Goal: Navigation & Orientation: Find specific page/section

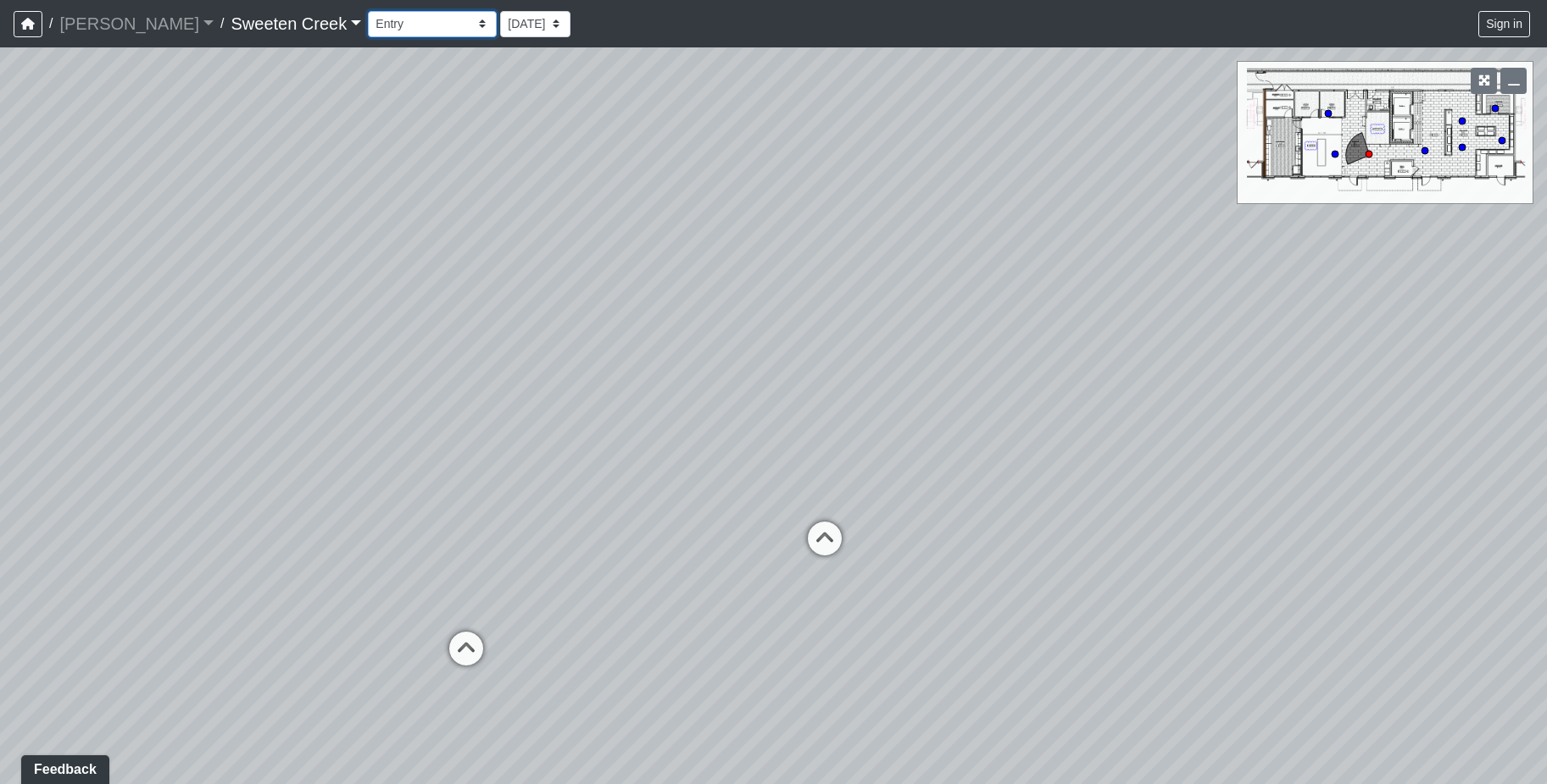
click at [409, 20] on select "Bistro Fitness - Hobby Booth Seating Counter Dining Dining 2 Elevators Elevator…" at bounding box center [432, 24] width 128 height 27
click at [367, 11] on select "Bistro Fitness - Hobby Booth Seating Counter Dining Dining 2 Elevators Elevator…" at bounding box center [432, 24] width 128 height 27
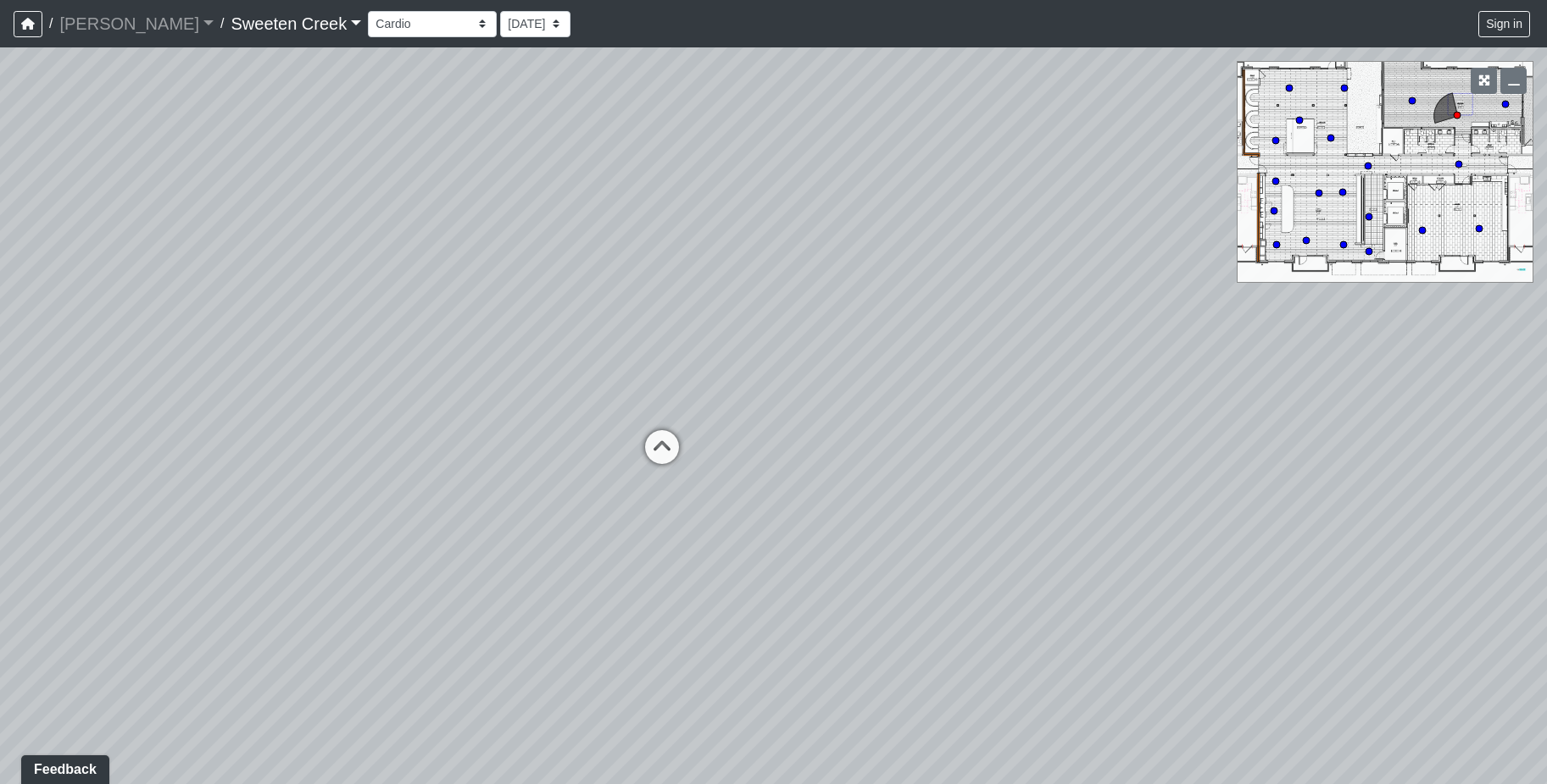
drag, startPoint x: 545, startPoint y: 531, endPoint x: 788, endPoint y: 547, distance: 243.5
click at [967, 480] on div "Loading... Office Loading... Reception Loading... Mailroom - Elevator Lobby Loa…" at bounding box center [774, 416] width 1547 height 737
drag, startPoint x: 330, startPoint y: 609, endPoint x: 619, endPoint y: 538, distance: 297.6
click at [511, 596] on div "Loading... Office Loading... Reception Loading... Mailroom - Elevator Lobby Loa…" at bounding box center [774, 416] width 1547 height 737
drag, startPoint x: 868, startPoint y: 462, endPoint x: 85, endPoint y: 468, distance: 783.0
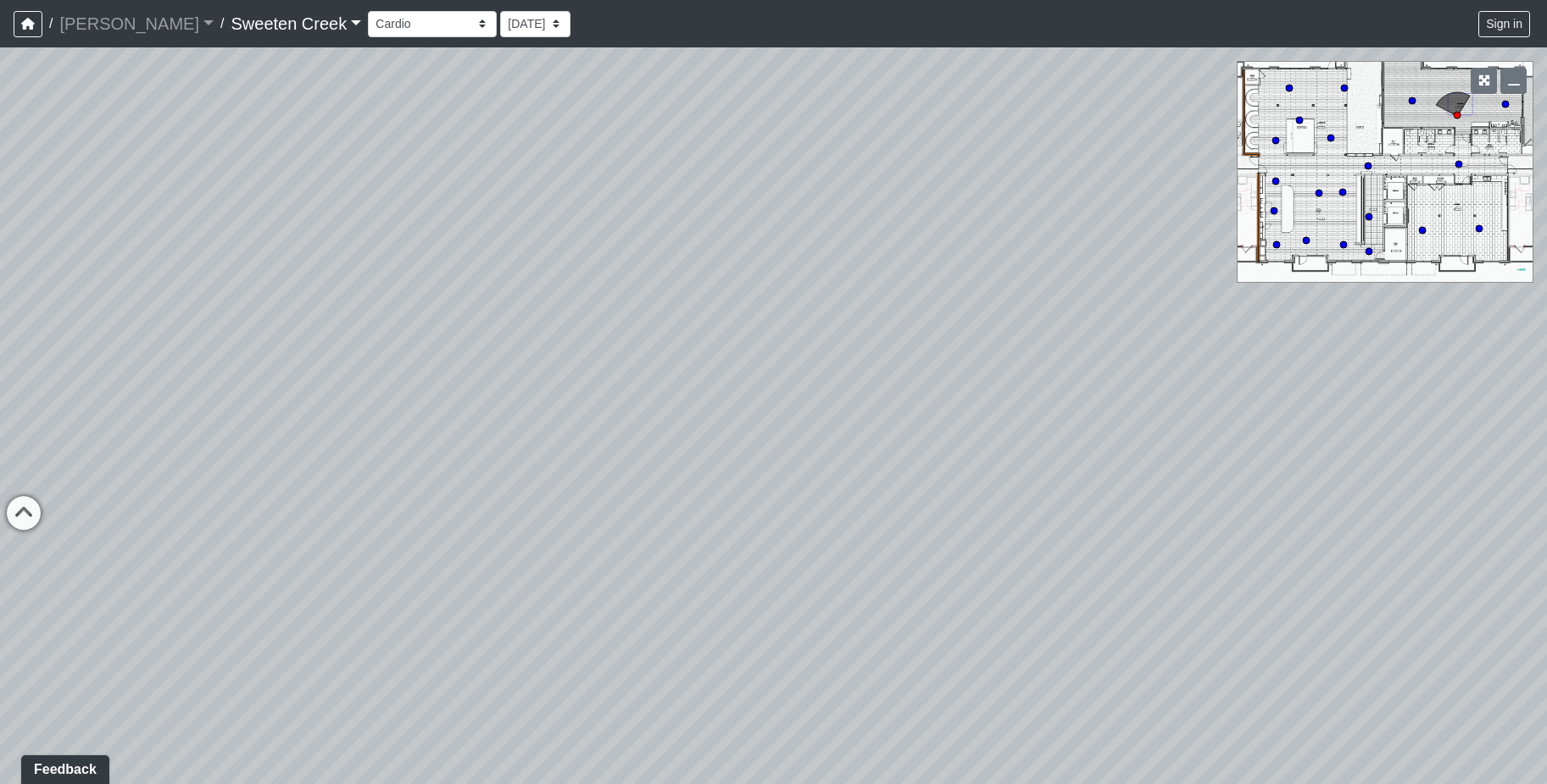
click at [85, 468] on div "Loading... Office Loading... Reception Loading... Mailroom - Elevator Lobby Loa…" at bounding box center [774, 416] width 1547 height 737
drag, startPoint x: 815, startPoint y: 417, endPoint x: 290, endPoint y: 392, distance: 525.6
click at [290, 392] on div "Loading... Office Loading... Reception Loading... Mailroom - Elevator Lobby Loa…" at bounding box center [774, 416] width 1547 height 737
drag, startPoint x: 910, startPoint y: 321, endPoint x: 481, endPoint y: 327, distance: 429.0
click at [486, 330] on div "Loading... Office Loading... Reception Loading... Mailroom - Elevator Lobby Loa…" at bounding box center [774, 416] width 1547 height 737
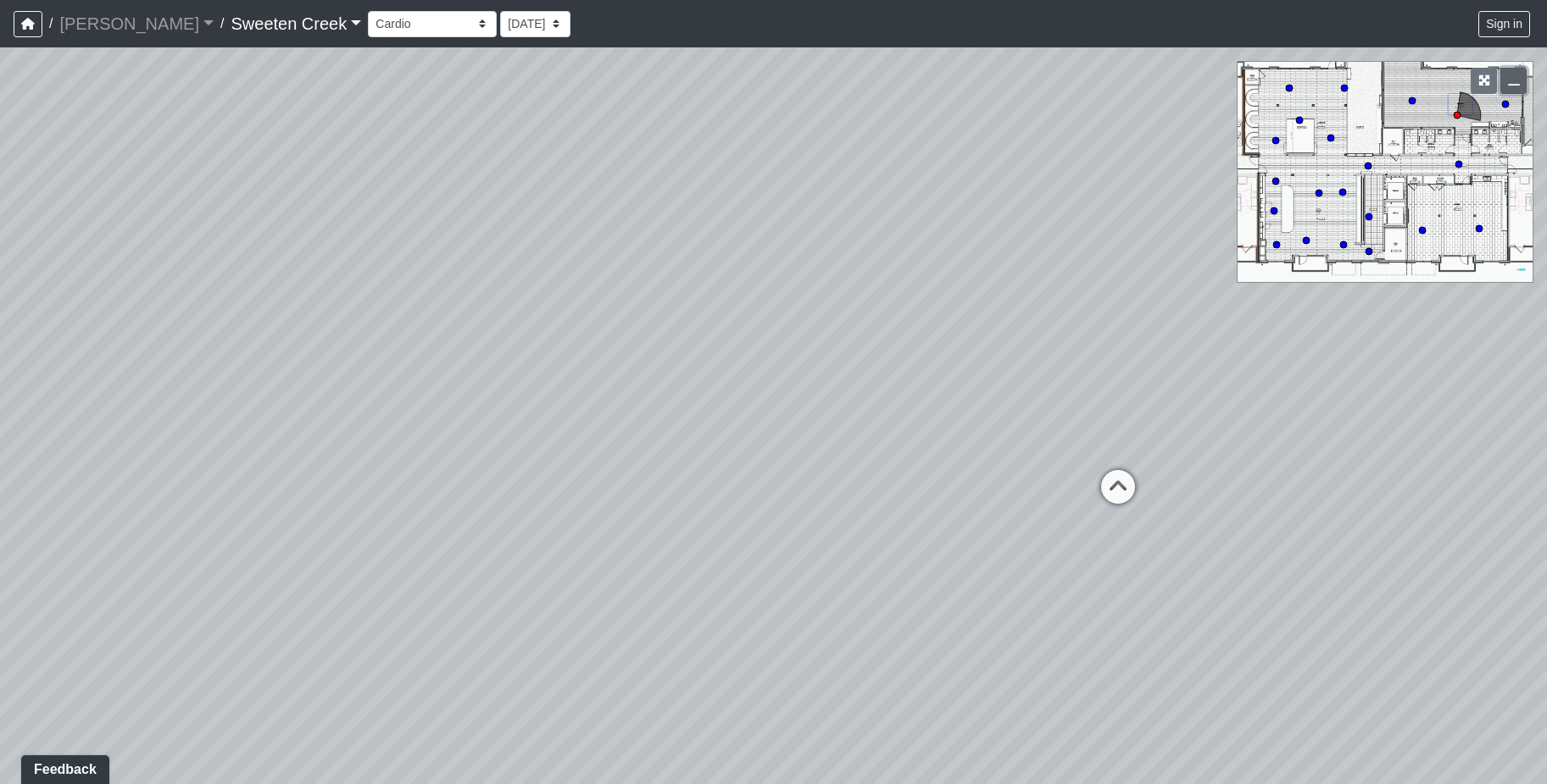
click at [1511, 81] on icon "button" at bounding box center [1513, 81] width 12 height 12
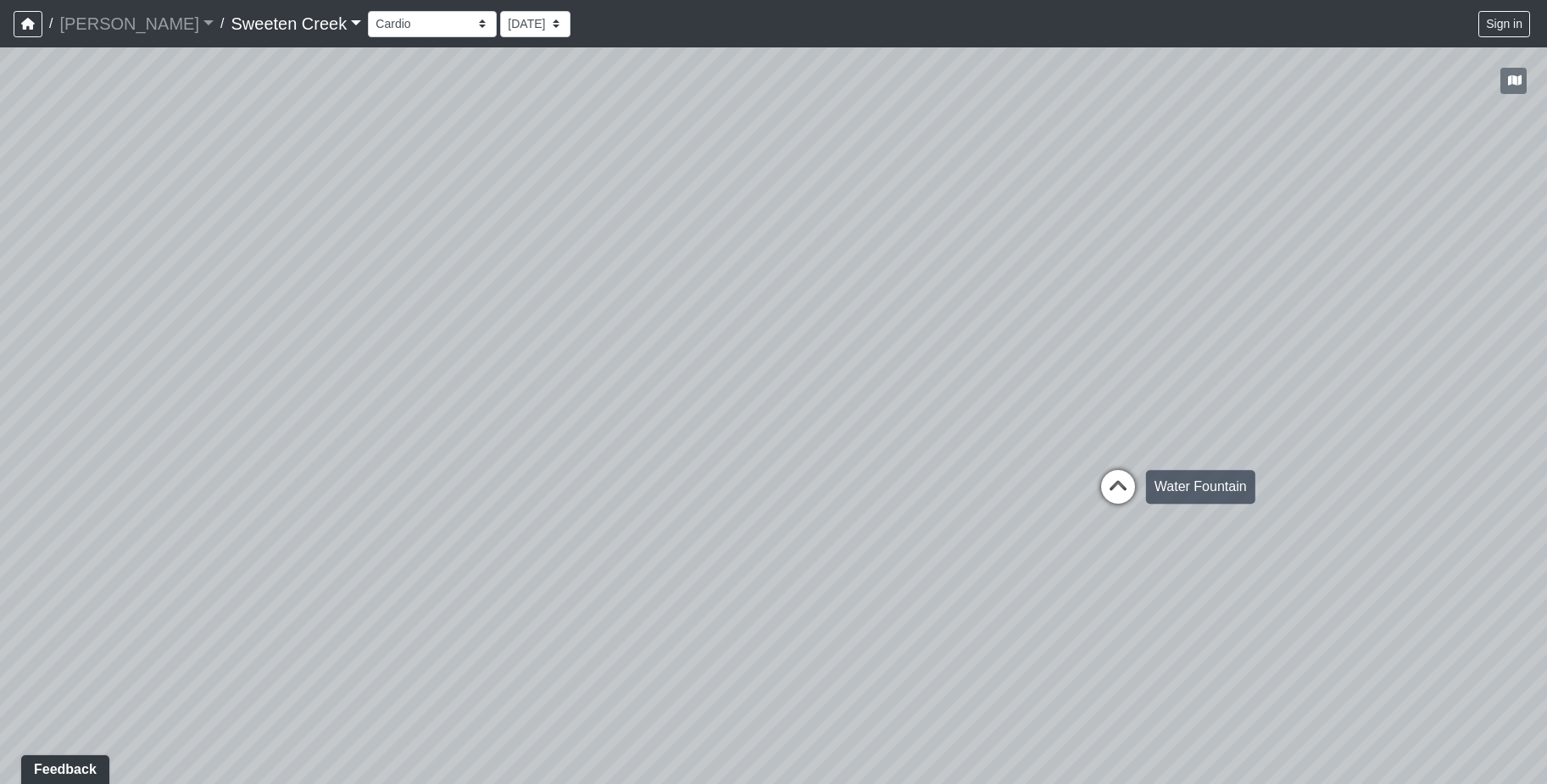
click at [1110, 479] on icon at bounding box center [1117, 495] width 50 height 50
click at [1086, 628] on icon at bounding box center [1095, 633] width 50 height 50
drag, startPoint x: 237, startPoint y: 432, endPoint x: 666, endPoint y: 362, distance: 434.7
click at [666, 362] on div "Loading... Office Loading... Reception Loading... Mailroom - Elevator Lobby Loa…" at bounding box center [774, 416] width 1547 height 737
drag, startPoint x: 83, startPoint y: 598, endPoint x: 377, endPoint y: 611, distance: 294.3
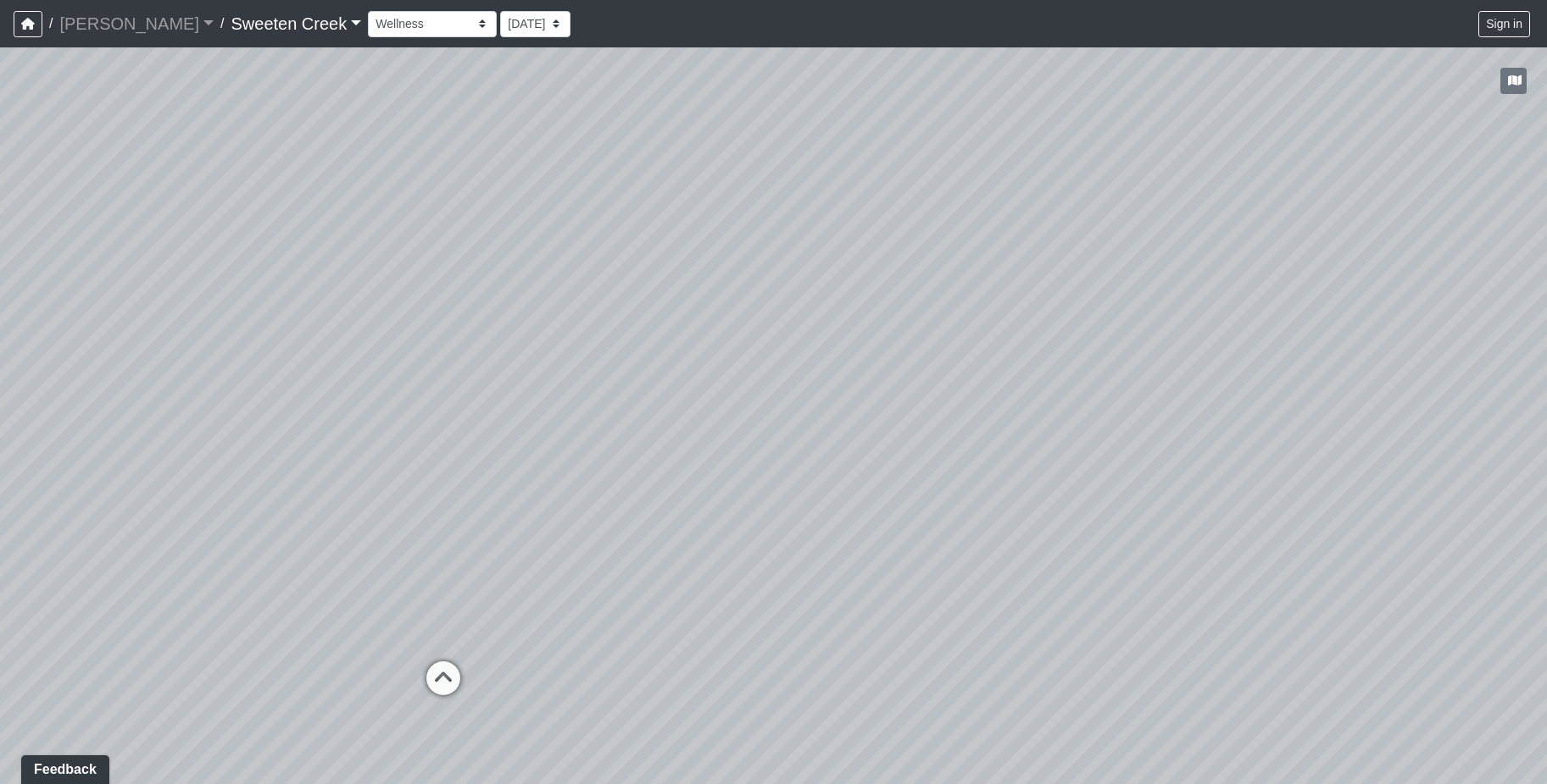
click at [315, 739] on div "Loading... Office Loading... Reception Loading... Mailroom - Elevator Lobby Loa…" at bounding box center [774, 416] width 1547 height 737
drag, startPoint x: 385, startPoint y: 447, endPoint x: 471, endPoint y: 504, distance: 103.2
click at [471, 504] on div "Loading... Office Loading... Reception Loading... Mailroom - Elevator Lobby Loa…" at bounding box center [774, 416] width 1547 height 737
click at [407, 20] on select "Bistro Fitness - Hobby Booth Seating Counter Dining Dining 2 Elevators Elevator…" at bounding box center [432, 24] width 128 height 27
click at [367, 11] on select "Bistro Fitness - Hobby Booth Seating Counter Dining Dining 2 Elevators Elevator…" at bounding box center [432, 24] width 128 height 27
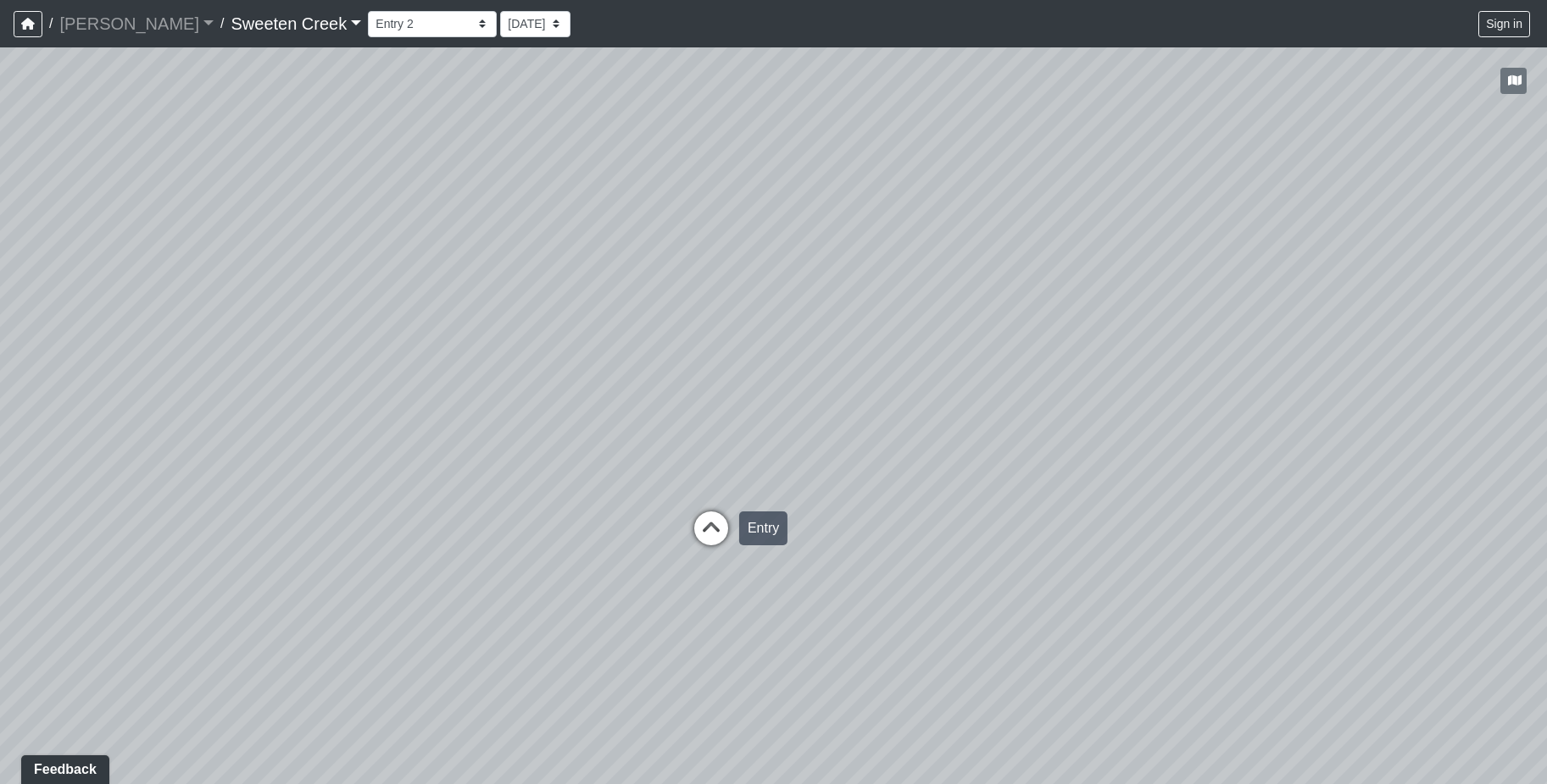
drag, startPoint x: 766, startPoint y: 532, endPoint x: 686, endPoint y: 545, distance: 81.0
click at [686, 545] on div "Loading... Entry" at bounding box center [710, 528] width 50 height 50
drag, startPoint x: 854, startPoint y: 616, endPoint x: 479, endPoint y: 450, distance: 410.1
click at [480, 450] on div "Loading... Office Loading... Reception Loading... Mailroom - Elevator Lobby Loa…" at bounding box center [774, 416] width 1547 height 737
drag, startPoint x: 778, startPoint y: 605, endPoint x: 273, endPoint y: 683, distance: 511.0
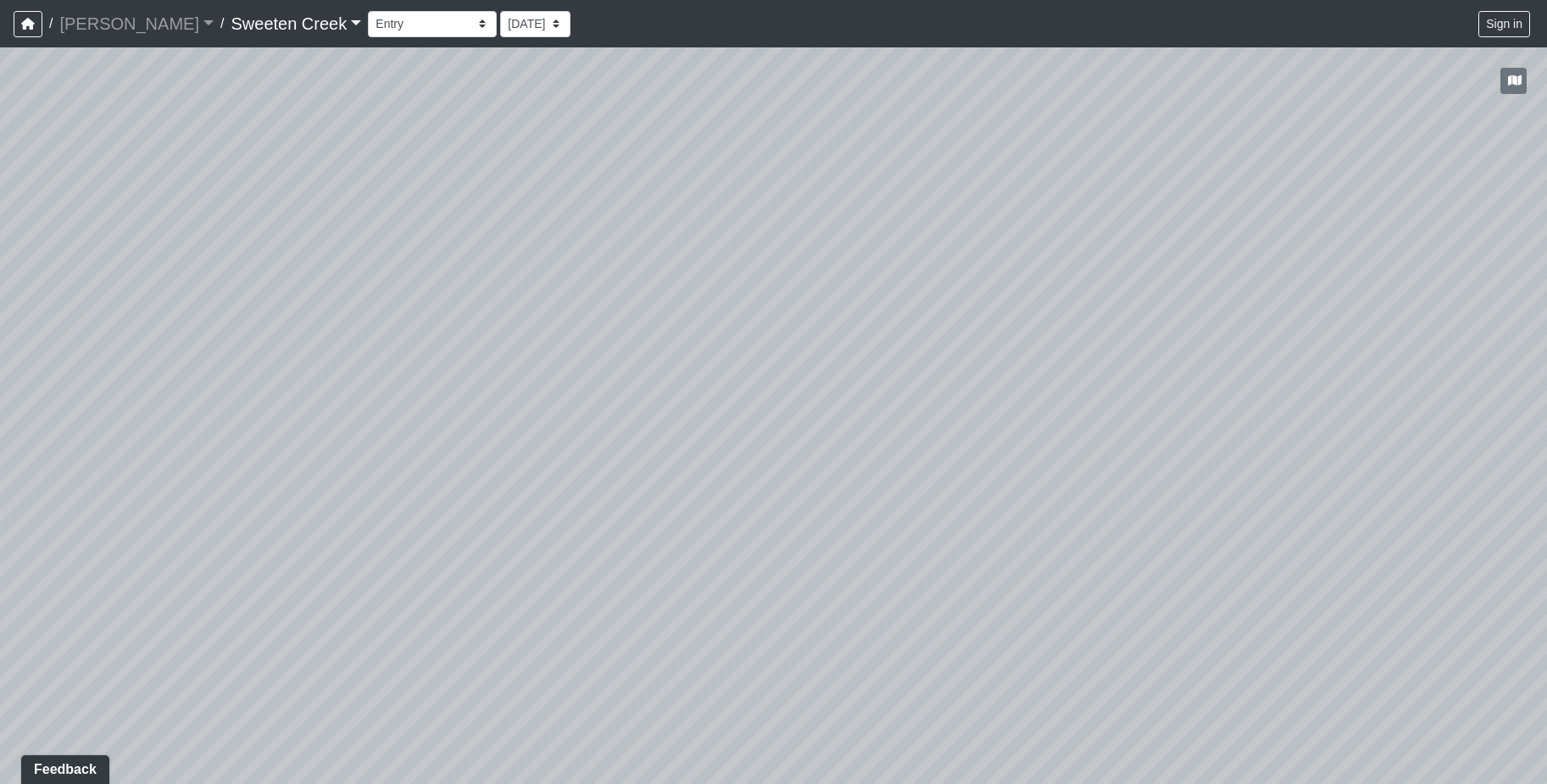
click at [273, 683] on div "Loading... Office Loading... Reception Loading... Mailroom - Elevator Lobby Loa…" at bounding box center [774, 416] width 1547 height 737
drag, startPoint x: 648, startPoint y: 636, endPoint x: 264, endPoint y: 687, distance: 387.4
click at [264, 687] on div "Loading... Office Loading... Reception Loading... Mailroom - Elevator Lobby Loa…" at bounding box center [774, 416] width 1547 height 737
drag, startPoint x: 1195, startPoint y: 528, endPoint x: 704, endPoint y: 598, distance: 496.0
click at [704, 598] on div "Loading... Office Loading... Reception Loading... Mailroom - Elevator Lobby Loa…" at bounding box center [774, 416] width 1547 height 737
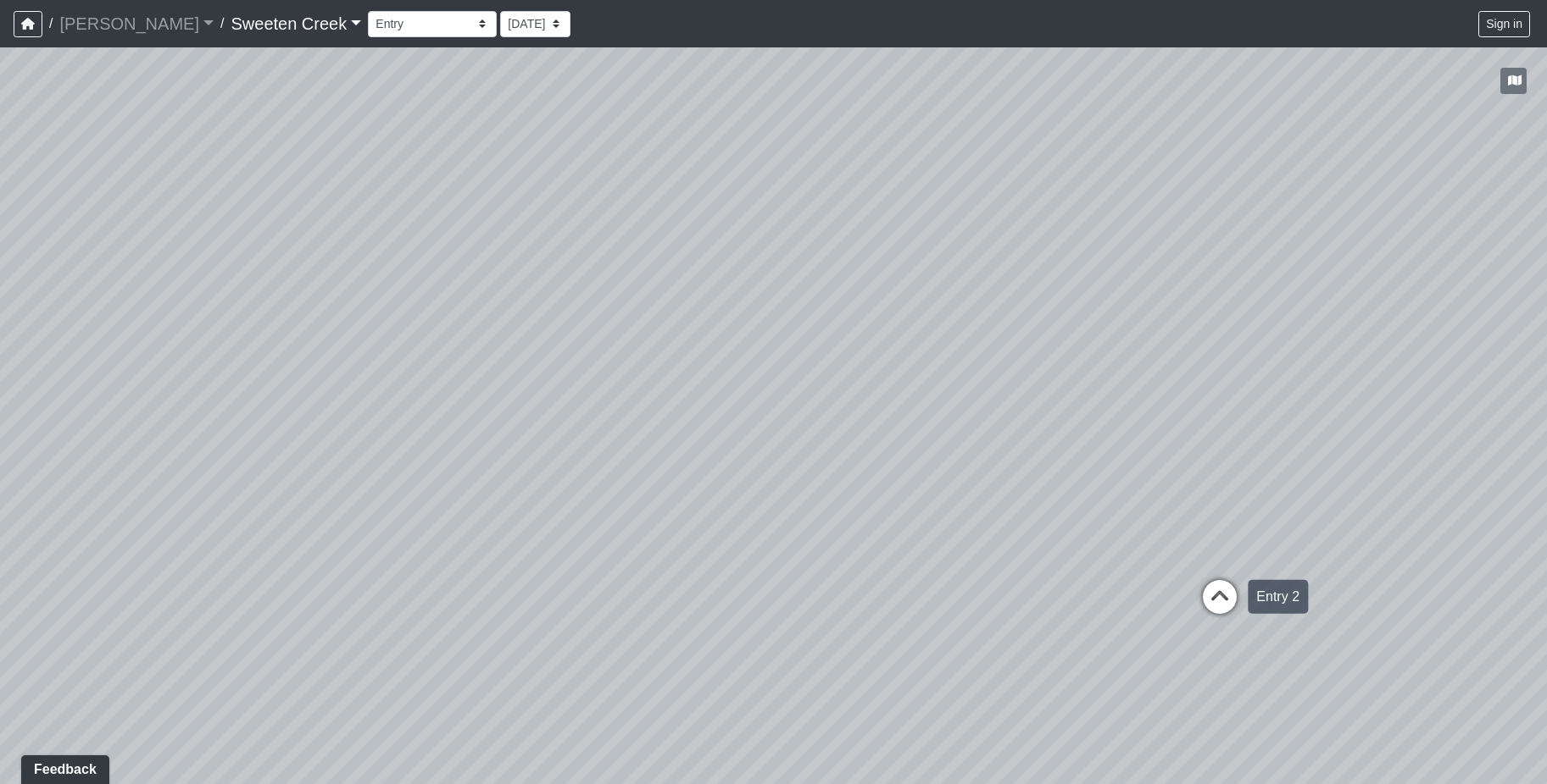
click at [1221, 589] on icon at bounding box center [1219, 605] width 50 height 50
click at [1008, 543] on icon at bounding box center [1001, 555] width 50 height 50
click at [266, 535] on icon at bounding box center [267, 556] width 50 height 50
drag, startPoint x: 1076, startPoint y: 486, endPoint x: 724, endPoint y: 514, distance: 353.1
click at [468, 569] on div "Loading... Office Loading... Reception Loading... Mailroom - Elevator Lobby Loa…" at bounding box center [774, 416] width 1547 height 737
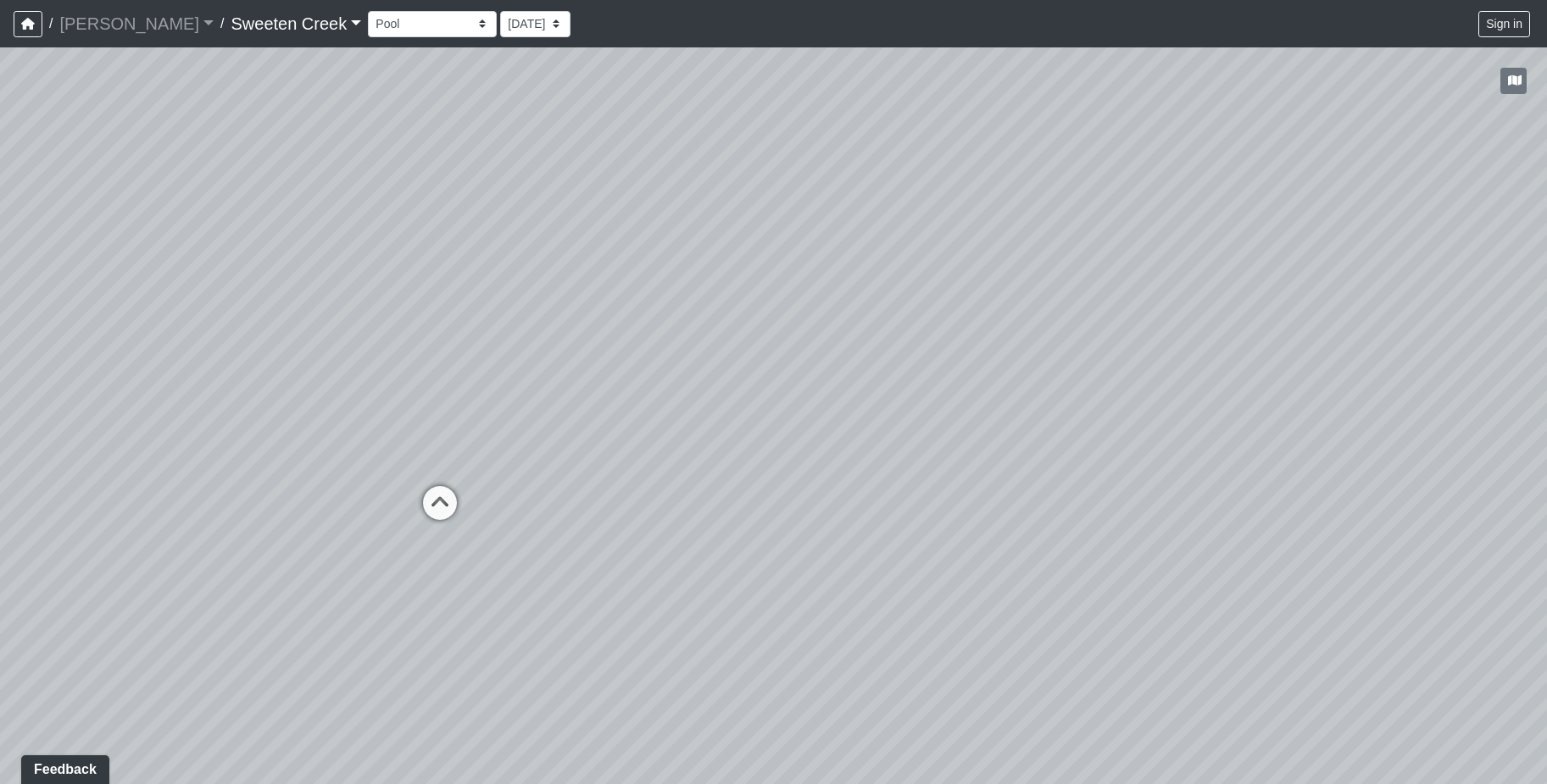
drag, startPoint x: 707, startPoint y: 677, endPoint x: 1580, endPoint y: 519, distance: 887.2
click at [1546, 519] on html "/ [PERSON_NAME] Loading... / Sweeten Creek Sweeten Creek Loading... [GEOGRAPHIC…" at bounding box center [774, 392] width 1547 height 784
drag, startPoint x: 364, startPoint y: 562, endPoint x: 606, endPoint y: 645, distance: 255.8
click at [595, 654] on div "Loading... Office Loading... Reception Loading... Mailroom - Elevator Lobby Loa…" at bounding box center [774, 416] width 1547 height 737
drag, startPoint x: 301, startPoint y: 528, endPoint x: 773, endPoint y: 464, distance: 476.3
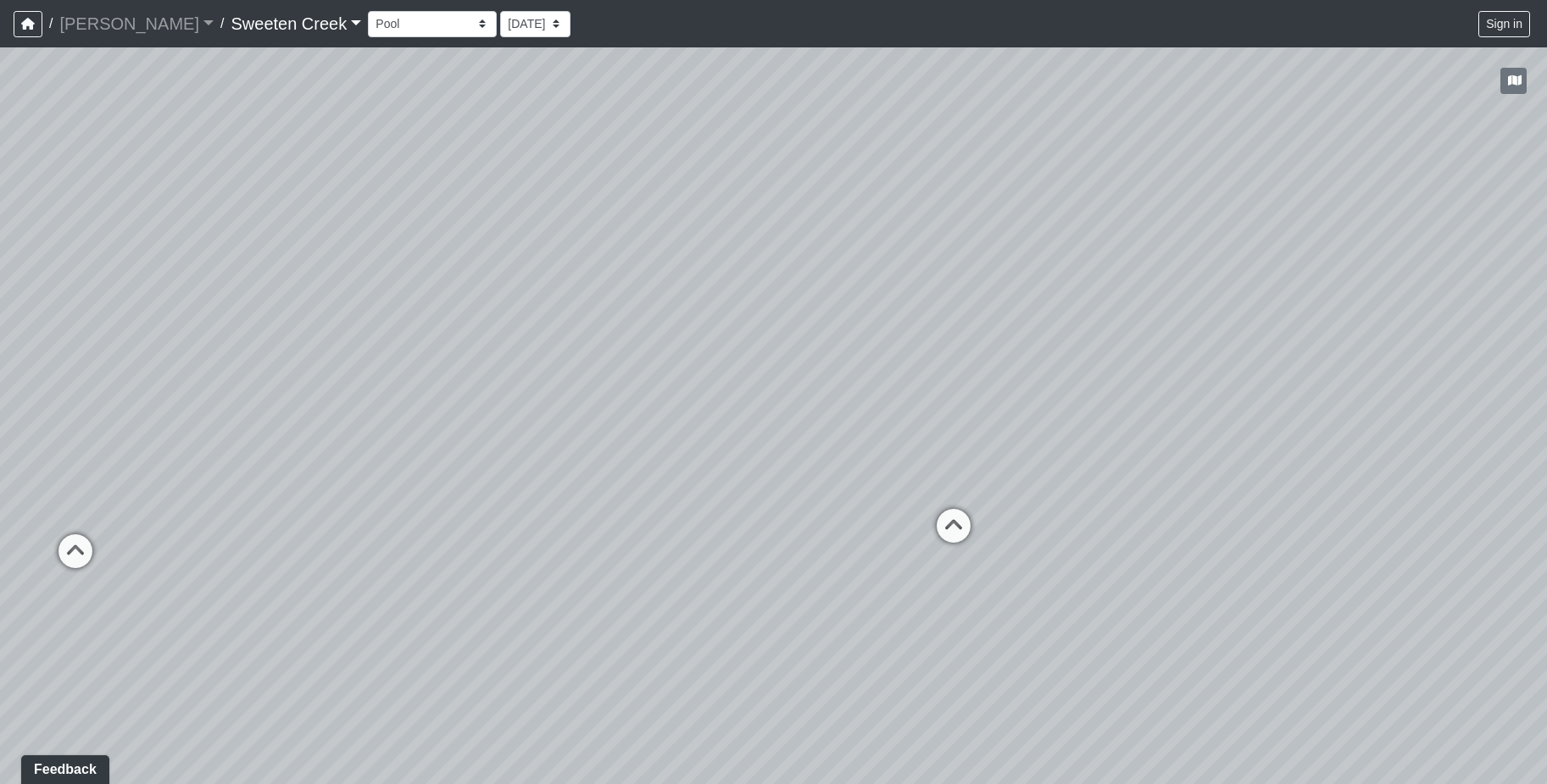
click at [773, 464] on div "Loading... Office Loading... Reception Loading... Mailroom - Elevator Lobby Loa…" at bounding box center [774, 416] width 1547 height 737
drag, startPoint x: 398, startPoint y: 593, endPoint x: 712, endPoint y: 516, distance: 323.3
click at [712, 516] on div "Loading... Office Loading... Reception Loading... Mailroom - Elevator Lobby Loa…" at bounding box center [774, 416] width 1547 height 737
drag, startPoint x: 369, startPoint y: 519, endPoint x: 687, endPoint y: 473, distance: 321.3
click at [640, 519] on div "Loading... Office Loading... Reception Loading... Mailroom - Elevator Lobby Loa…" at bounding box center [774, 416] width 1547 height 737
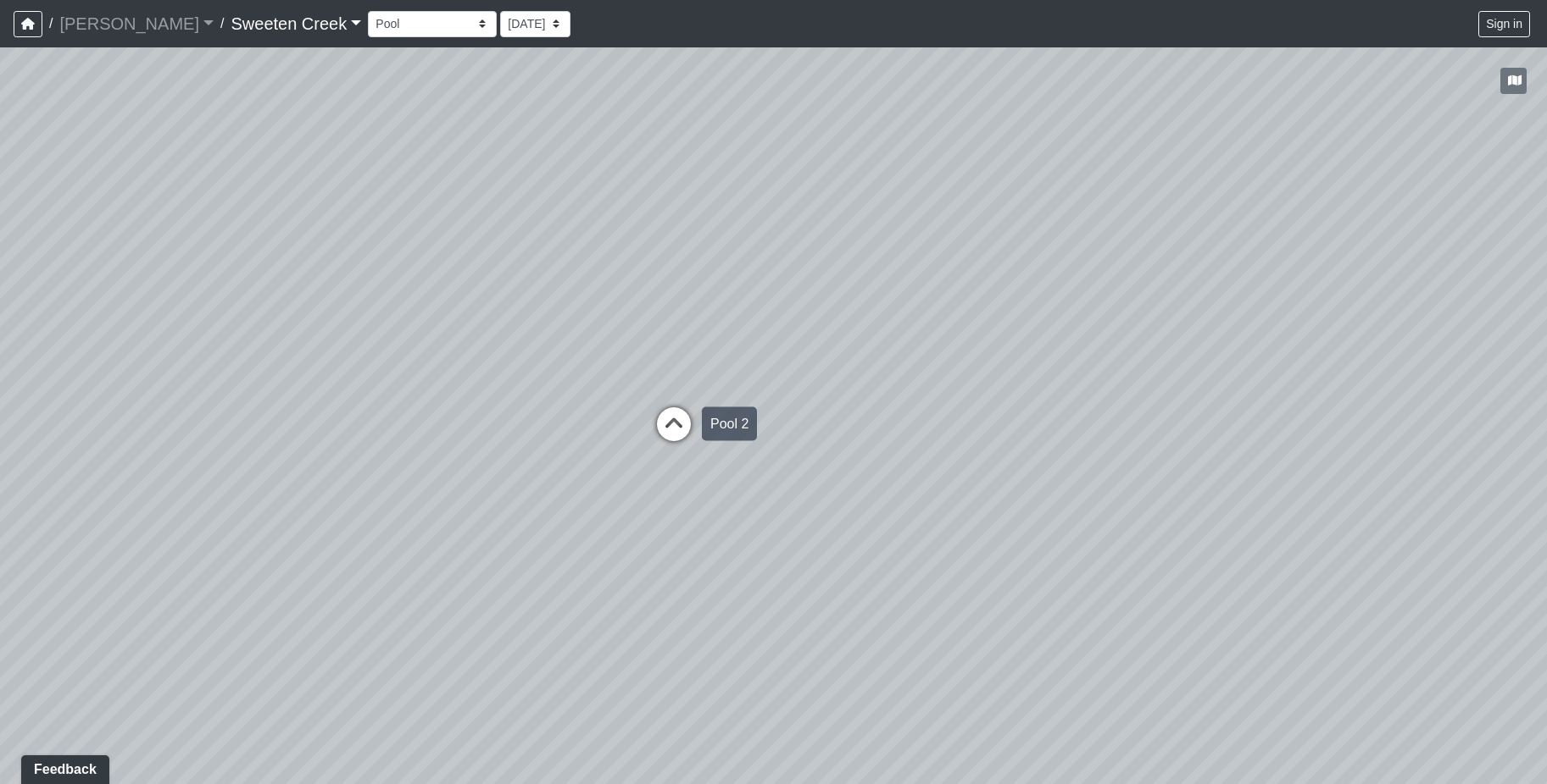
click at [670, 422] on icon at bounding box center [673, 432] width 50 height 50
click at [600, 458] on icon at bounding box center [607, 468] width 50 height 50
drag, startPoint x: 267, startPoint y: 551, endPoint x: 424, endPoint y: 497, distance: 166.0
click at [631, 494] on div "Loading... Office Loading... Reception Loading... Mailroom - Elevator Lobby Loa…" at bounding box center [774, 416] width 1547 height 737
click at [463, 406] on icon at bounding box center [463, 418] width 50 height 50
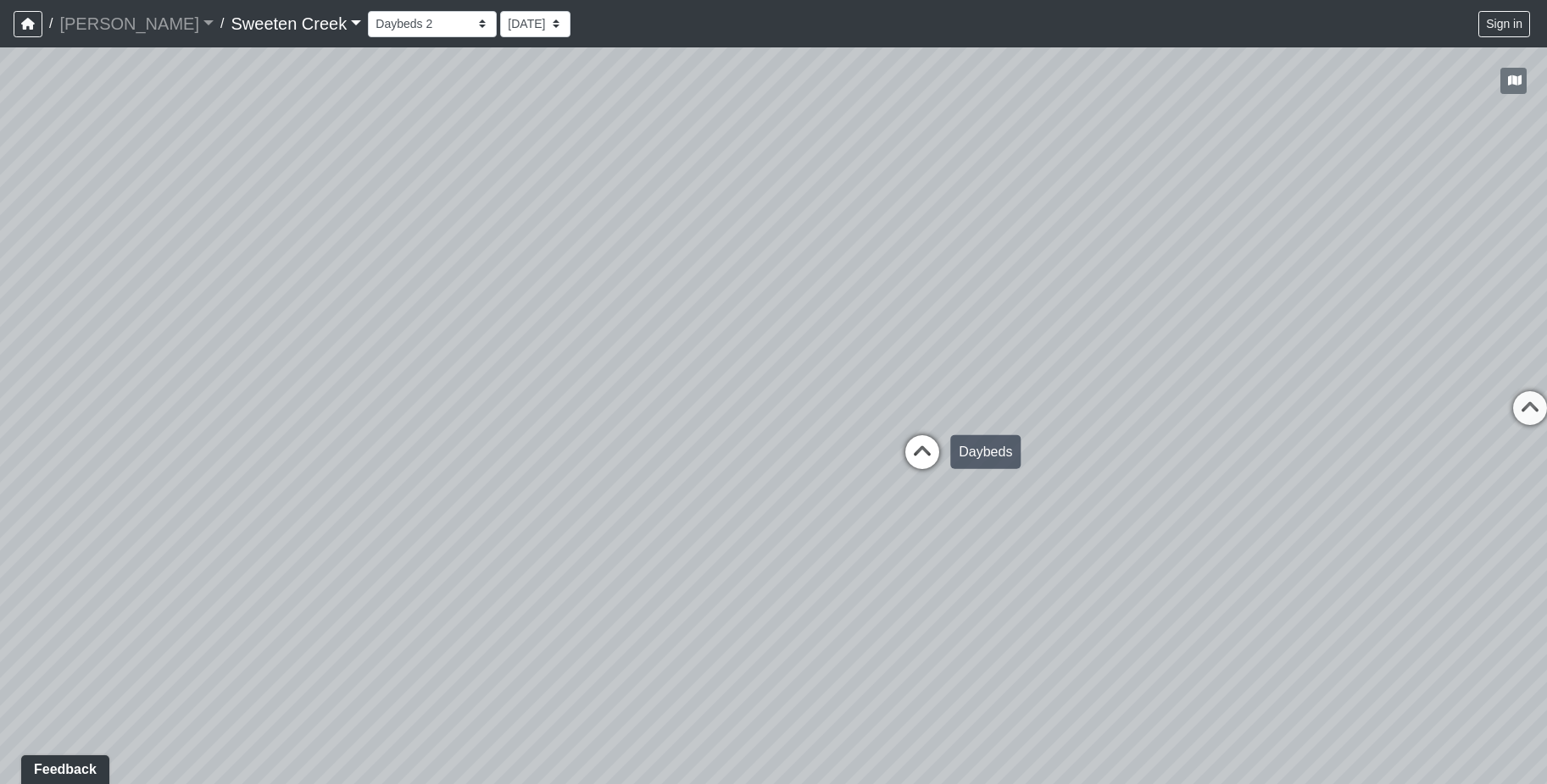
click at [915, 438] on icon at bounding box center [922, 460] width 50 height 50
click at [444, 432] on icon at bounding box center [441, 437] width 50 height 50
click at [538, 353] on icon at bounding box center [542, 369] width 50 height 50
drag, startPoint x: 963, startPoint y: 403, endPoint x: 576, endPoint y: 506, distance: 400.5
click at [576, 506] on div "Loading... Office Loading... Reception Loading... Mailroom - Elevator Lobby Loa…" at bounding box center [774, 416] width 1547 height 737
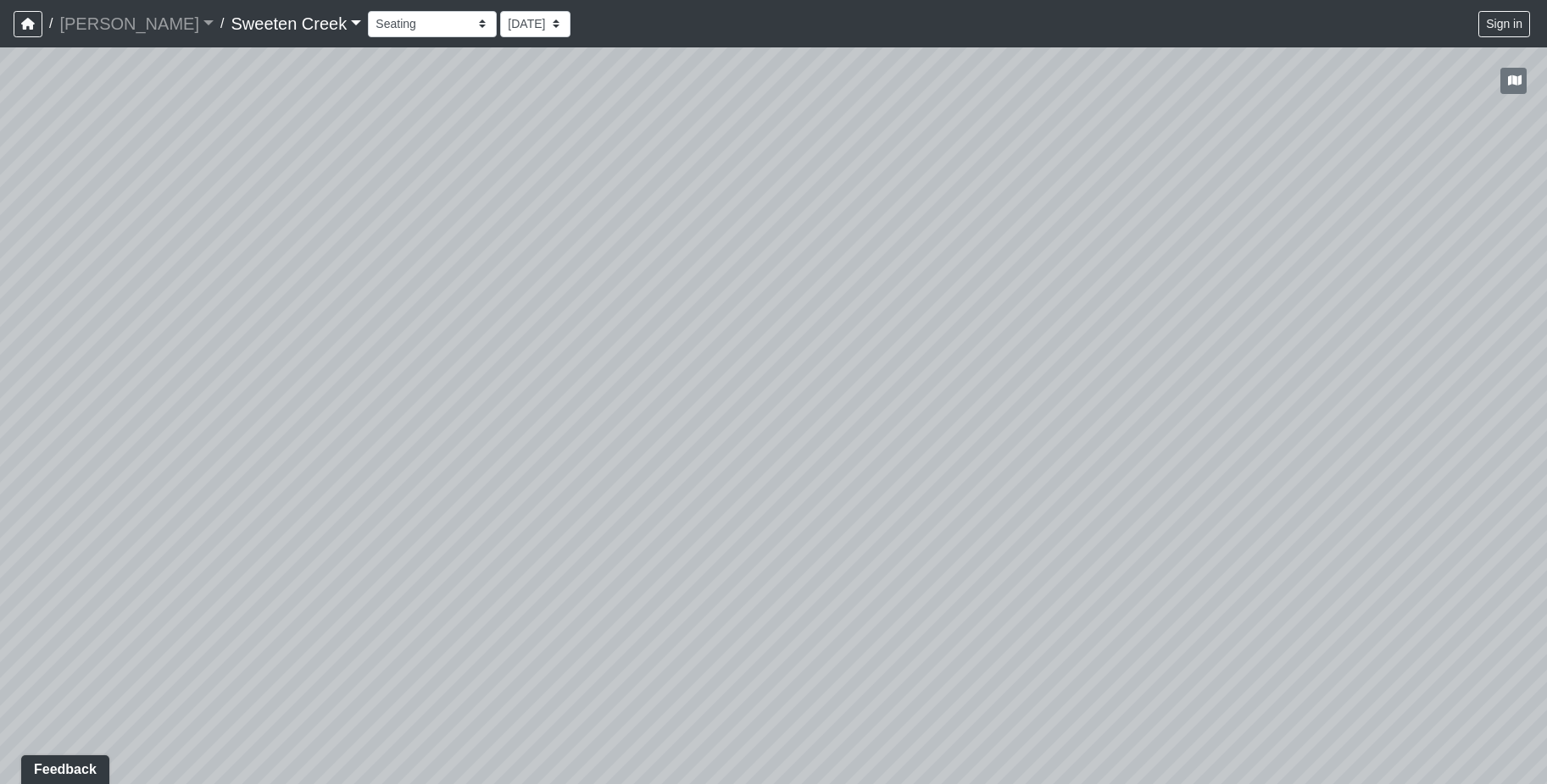
drag, startPoint x: 184, startPoint y: 672, endPoint x: 845, endPoint y: 567, distance: 669.3
click at [845, 567] on div "Loading... Office Loading... Reception Loading... Mailroom - Elevator Lobby Loa…" at bounding box center [774, 416] width 1547 height 737
click at [412, 17] on select "Bistro Fitness - Hobby Booth Seating Counter Dining Dining 2 Elevators Elevator…" at bounding box center [432, 24] width 128 height 27
click at [367, 11] on select "Bistro Fitness - Hobby Booth Seating Counter Dining Dining 2 Elevators Elevator…" at bounding box center [432, 24] width 128 height 27
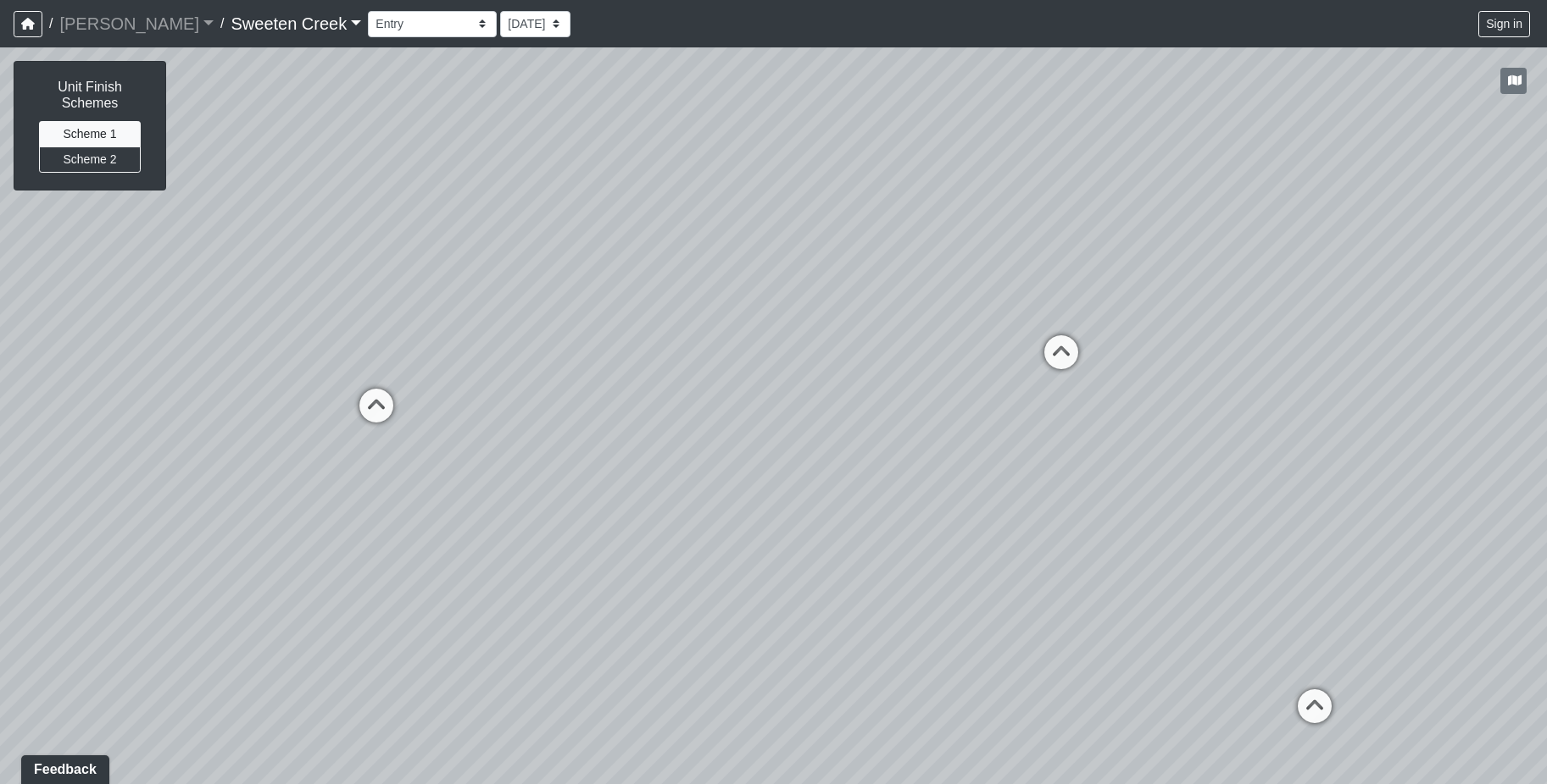
drag, startPoint x: 256, startPoint y: 489, endPoint x: 307, endPoint y: 378, distance: 122.2
click at [348, 438] on div "Loading... Office Loading... Reception Loading... Mailroom - Elevator Lobby Loa…" at bounding box center [774, 416] width 1547 height 737
click at [117, 162] on button "Scheme 2" at bounding box center [89, 159] width 102 height 27
click at [126, 122] on button "Scheme 1" at bounding box center [89, 134] width 102 height 27
drag, startPoint x: 81, startPoint y: 483, endPoint x: 699, endPoint y: 612, distance: 631.3
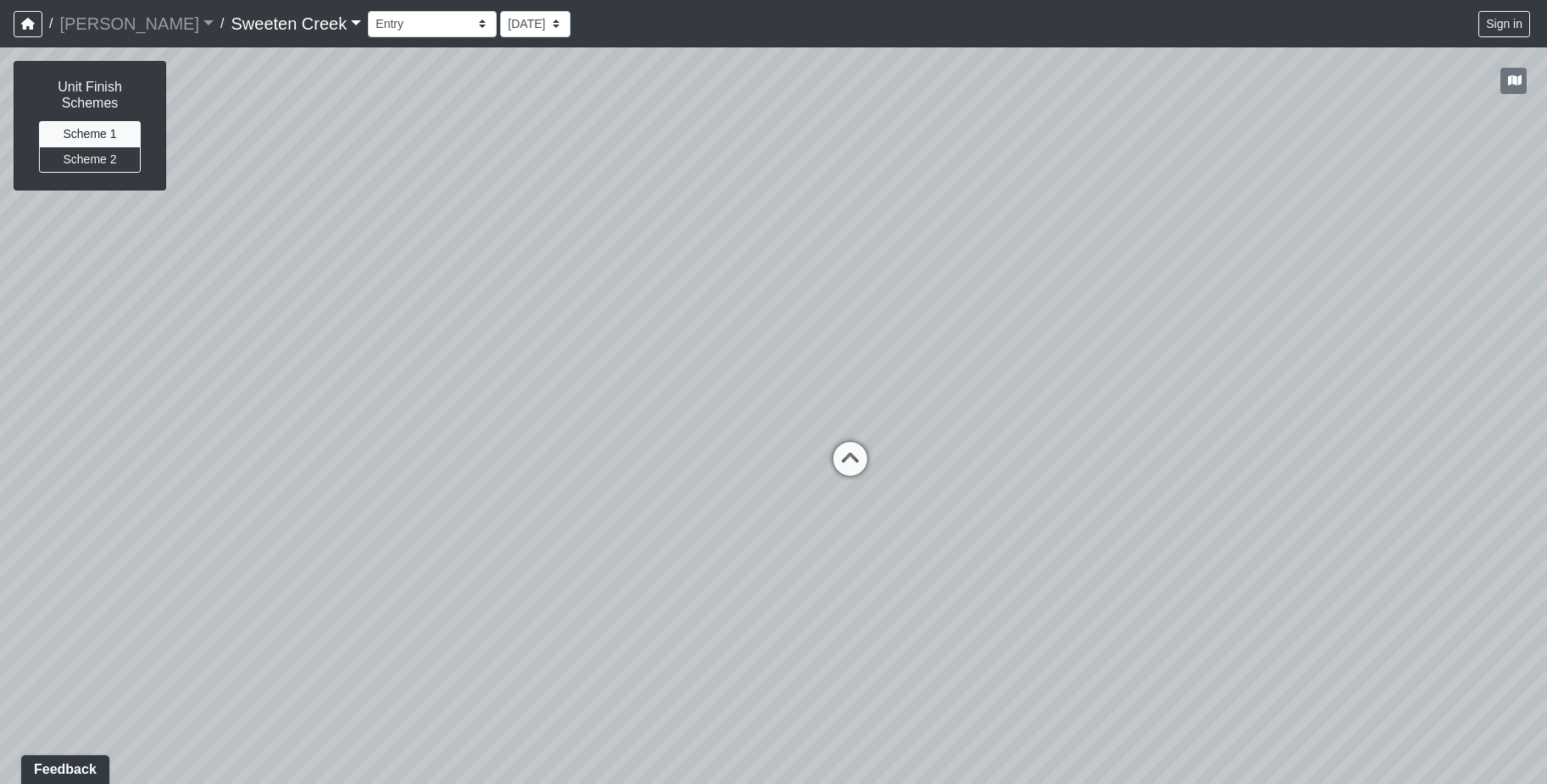
click at [716, 615] on div "Loading... Office Loading... Reception Loading... Mailroom - Elevator Lobby Loa…" at bounding box center [774, 416] width 1547 height 737
drag, startPoint x: 271, startPoint y: 652, endPoint x: 543, endPoint y: 660, distance: 272.1
click at [543, 660] on div "Loading... Office Loading... Reception Loading... Mailroom - Elevator Lobby Loa…" at bounding box center [774, 416] width 1547 height 737
drag, startPoint x: 537, startPoint y: 600, endPoint x: 289, endPoint y: 614, distance: 248.4
click at [289, 614] on div "Loading... Office Loading... Reception Loading... Mailroom - Elevator Lobby Loa…" at bounding box center [774, 416] width 1547 height 737
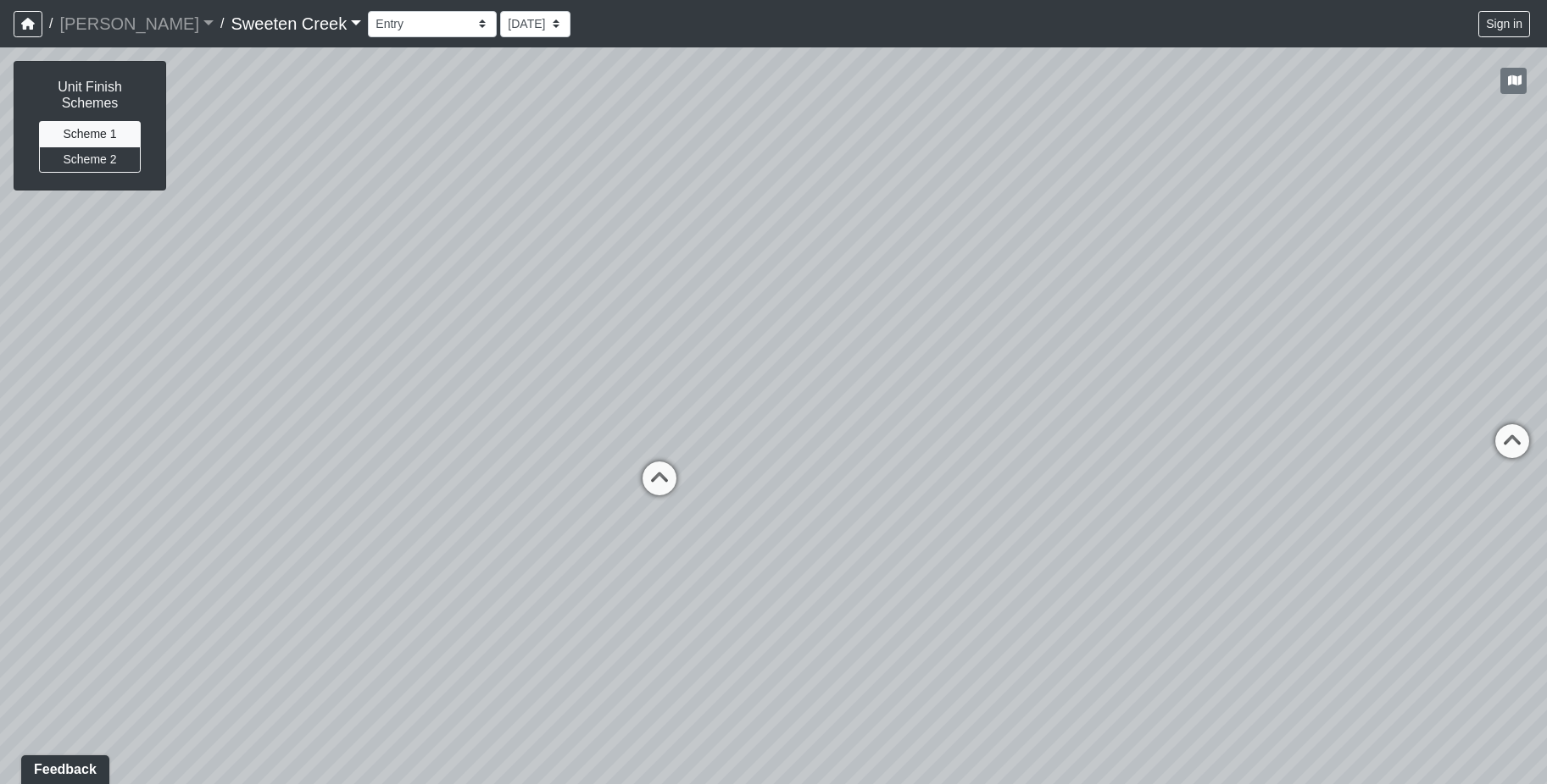
drag, startPoint x: 554, startPoint y: 574, endPoint x: 336, endPoint y: 525, distance: 223.4
click at [246, 532] on div "Loading... Office Loading... Reception Loading... Mailroom - Elevator Lobby Loa…" at bounding box center [774, 416] width 1547 height 737
drag, startPoint x: 594, startPoint y: 534, endPoint x: 380, endPoint y: 438, distance: 234.5
click at [380, 438] on div "Loading... Office Loading... Reception Loading... Mailroom - Elevator Lobby Loa…" at bounding box center [774, 416] width 1547 height 737
drag, startPoint x: 1071, startPoint y: 600, endPoint x: 743, endPoint y: 592, distance: 328.1
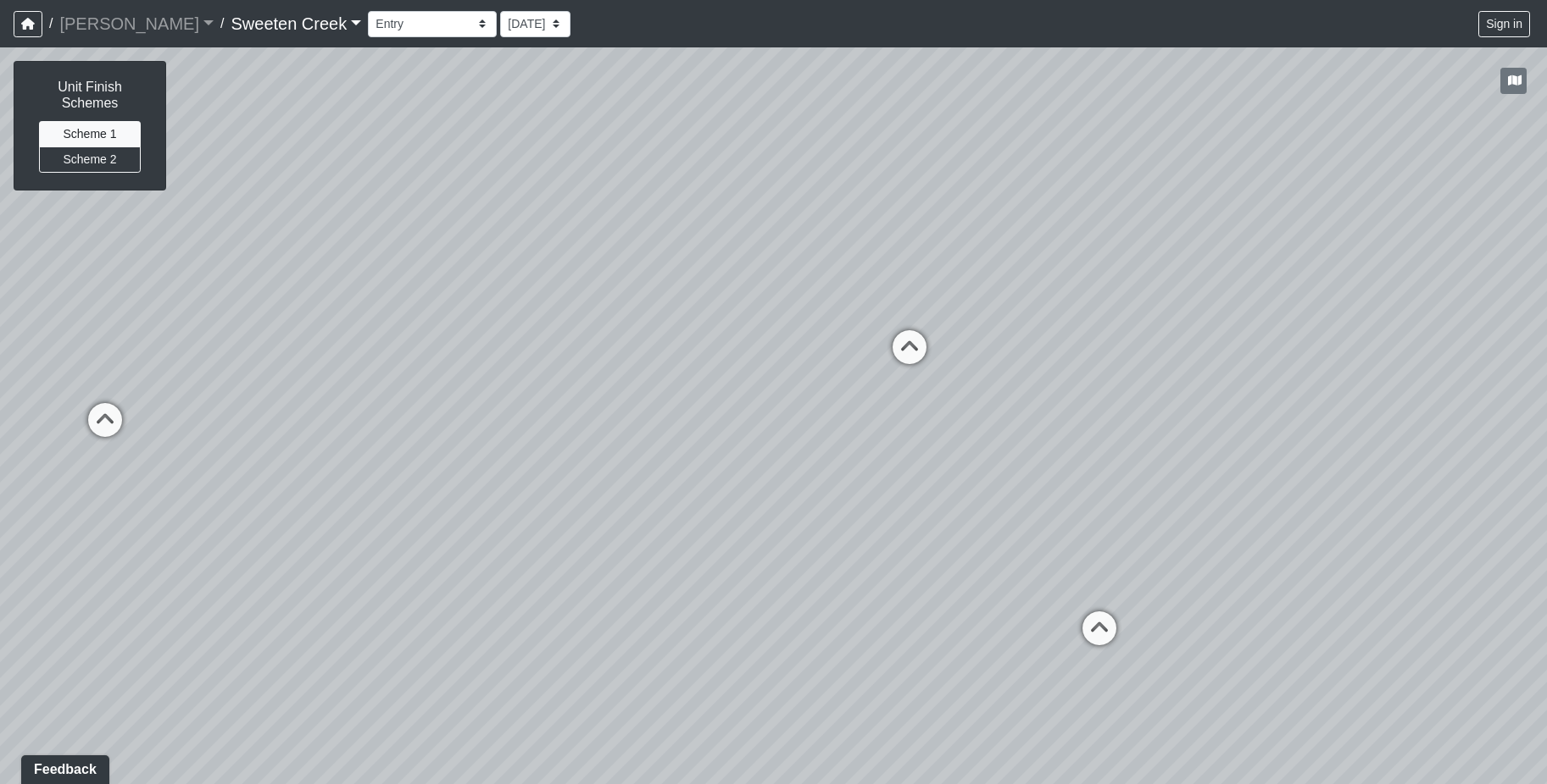
click at [734, 592] on div "Loading... Office Loading... Reception Loading... Mailroom - Elevator Lobby Loa…" at bounding box center [774, 416] width 1547 height 737
drag, startPoint x: 935, startPoint y: 605, endPoint x: 879, endPoint y: 598, distance: 56.4
click at [879, 598] on div "Loading... Office Loading... Reception Loading... Mailroom - Elevator Lobby Loa…" at bounding box center [774, 416] width 1547 height 737
drag, startPoint x: 1055, startPoint y: 641, endPoint x: 822, endPoint y: 611, distance: 234.9
click at [822, 611] on div "Loading... Office Loading... Reception Loading... Mailroom - Elevator Lobby Loa…" at bounding box center [774, 416] width 1547 height 737
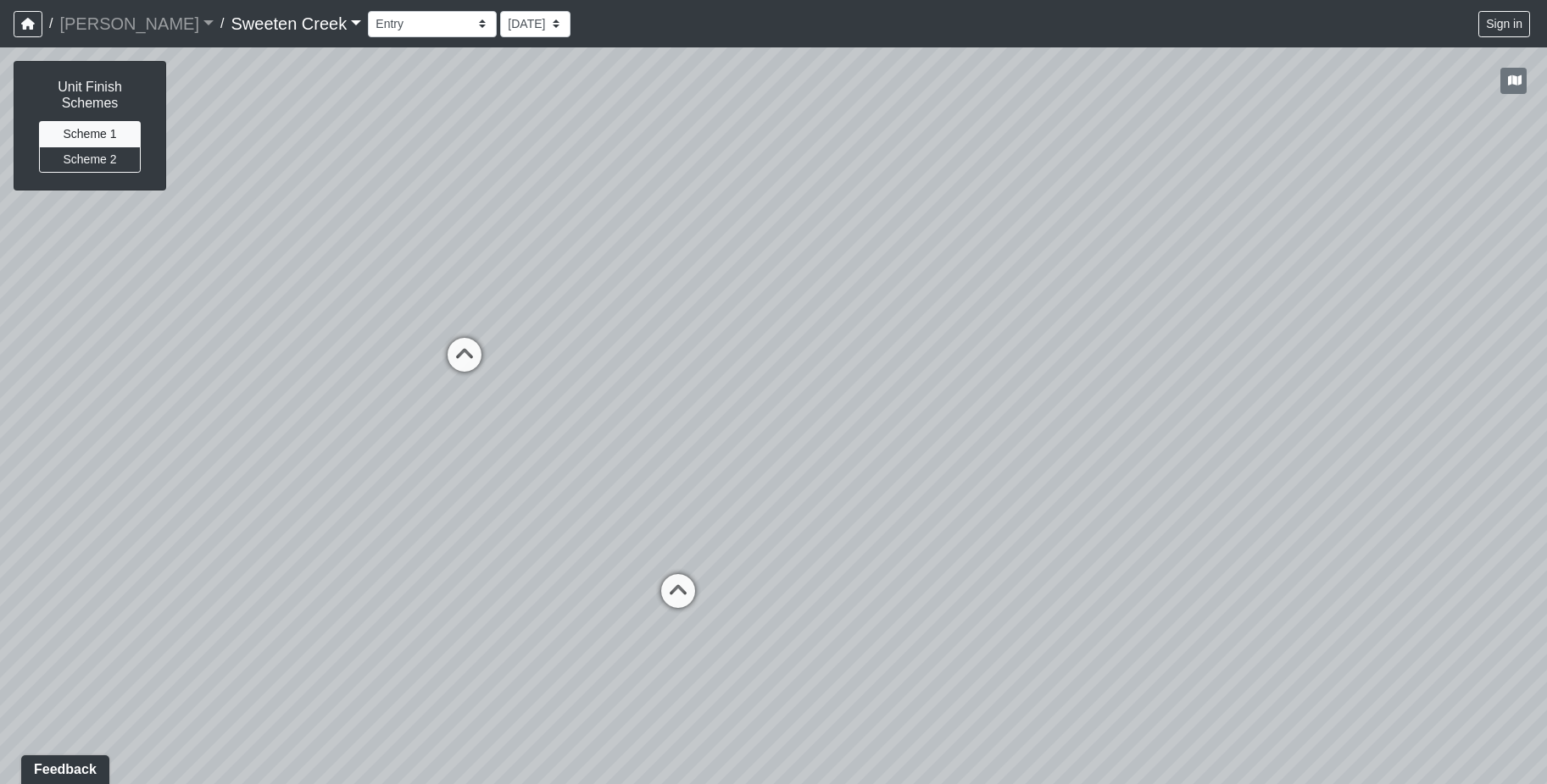
drag, startPoint x: 1292, startPoint y: 421, endPoint x: 1170, endPoint y: 420, distance: 122.0
click at [717, 439] on div "Loading... Office Loading... Reception Loading... Mailroom - Elevator Lobby Loa…" at bounding box center [774, 416] width 1547 height 737
drag, startPoint x: 1173, startPoint y: 438, endPoint x: 999, endPoint y: 520, distance: 192.4
click at [772, 427] on div "Loading... Office Loading... Reception Loading... Mailroom - Elevator Lobby Loa…" at bounding box center [774, 416] width 1547 height 737
drag, startPoint x: 1001, startPoint y: 599, endPoint x: 913, endPoint y: 536, distance: 108.2
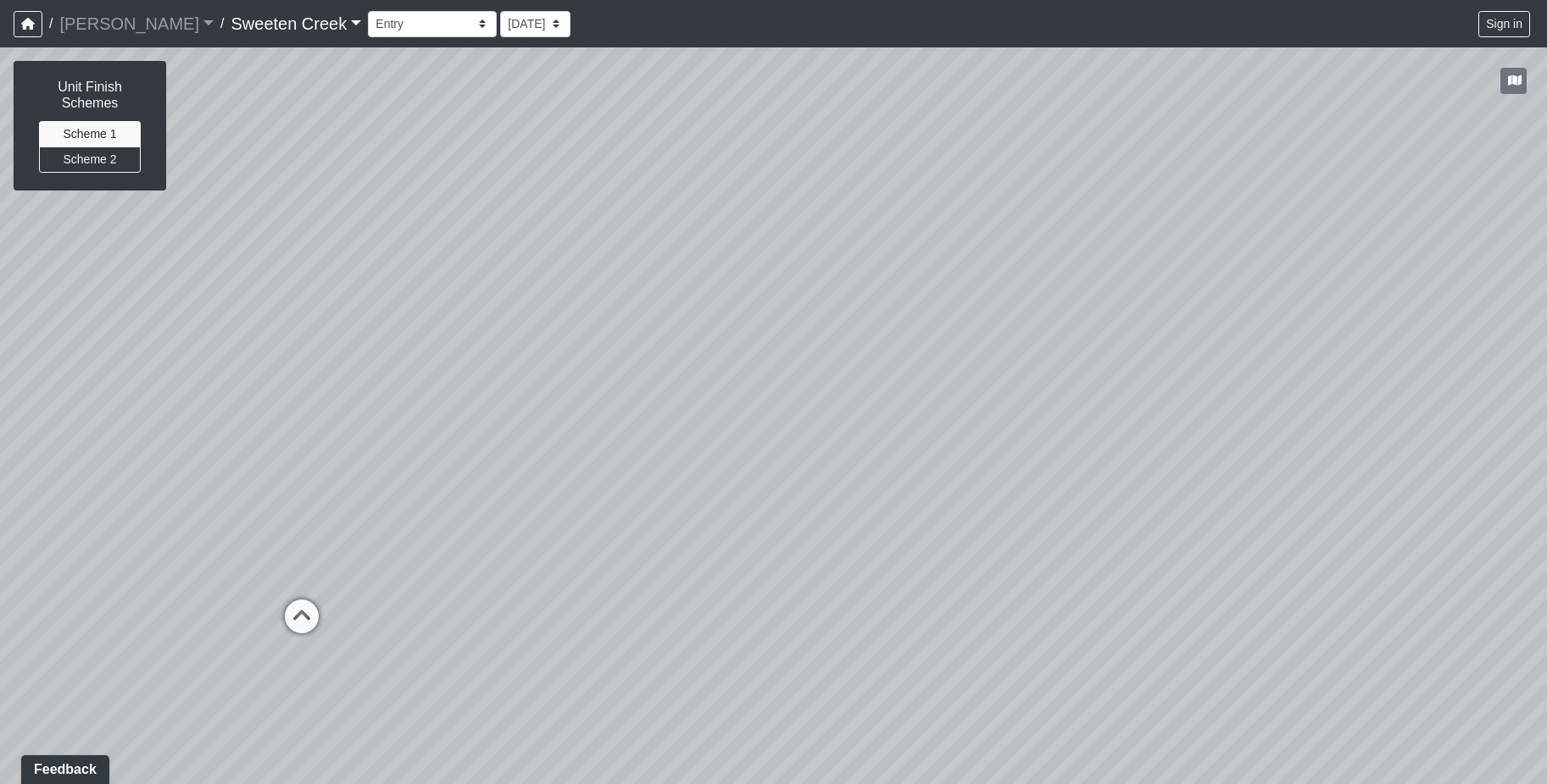
click at [900, 527] on div "Loading... Office Loading... Reception Loading... Mailroom - Elevator Lobby Loa…" at bounding box center [774, 416] width 1547 height 737
drag, startPoint x: 960, startPoint y: 571, endPoint x: 831, endPoint y: 546, distance: 131.4
click at [585, 600] on div "Loading... Office Loading... Reception Loading... Mailroom - Elevator Lobby Loa…" at bounding box center [774, 416] width 1547 height 737
drag, startPoint x: 1131, startPoint y: 486, endPoint x: 1185, endPoint y: 393, distance: 107.5
click at [946, 480] on div "Loading... Office Loading... Reception Loading... Mailroom - Elevator Lobby Loa…" at bounding box center [774, 416] width 1547 height 737
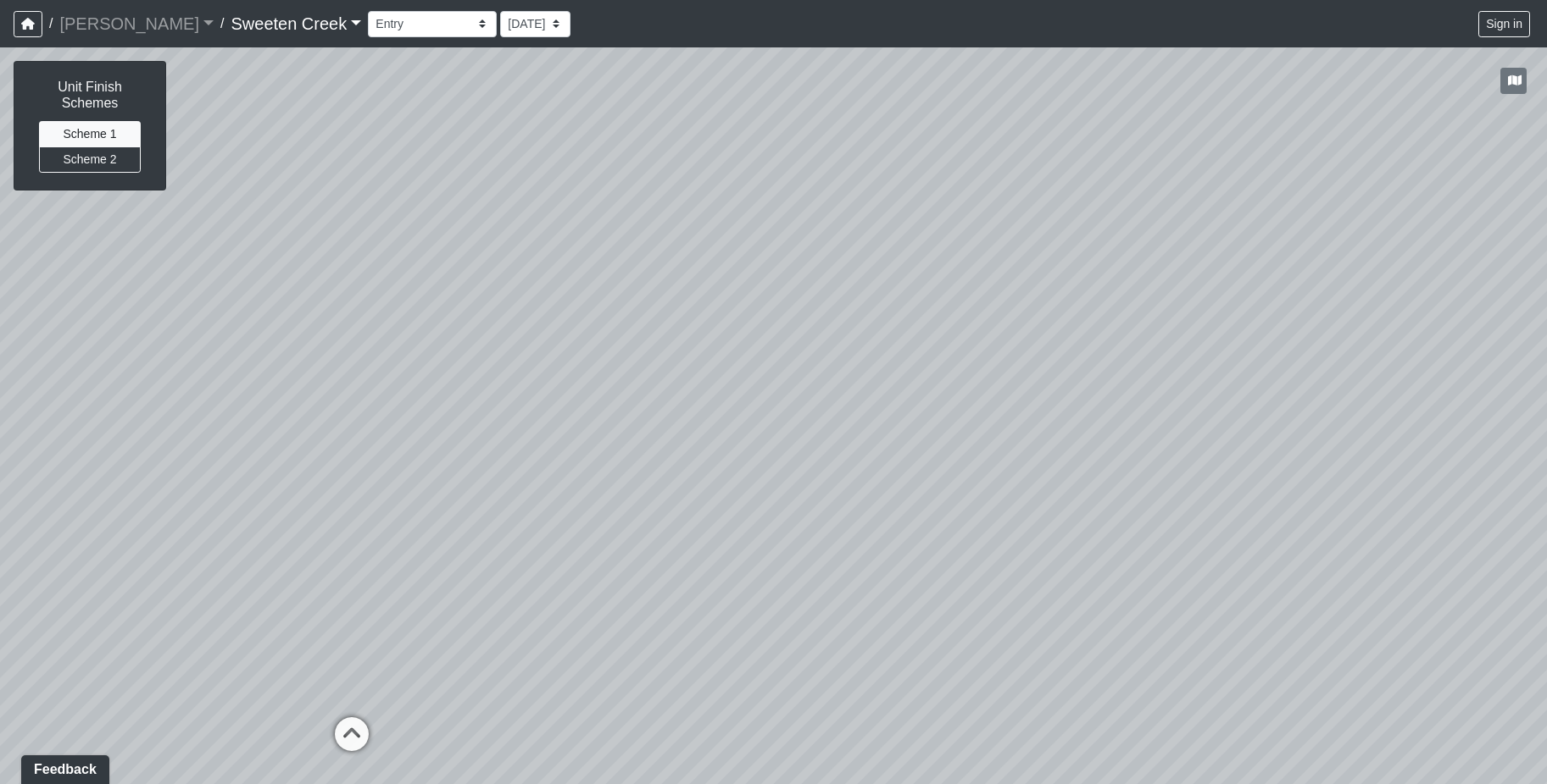
drag, startPoint x: 408, startPoint y: 534, endPoint x: 950, endPoint y: 592, distance: 545.1
click at [1063, 649] on div "Loading... Office Loading... Reception Loading... Mailroom - Elevator Lobby Loa…" at bounding box center [774, 416] width 1547 height 737
drag, startPoint x: 374, startPoint y: 652, endPoint x: 715, endPoint y: 572, distance: 350.3
click at [715, 572] on div "Loading... Office Loading... Reception Loading... Mailroom - Elevator Lobby Loa…" at bounding box center [774, 416] width 1547 height 737
click at [645, 579] on icon at bounding box center [643, 592] width 50 height 50
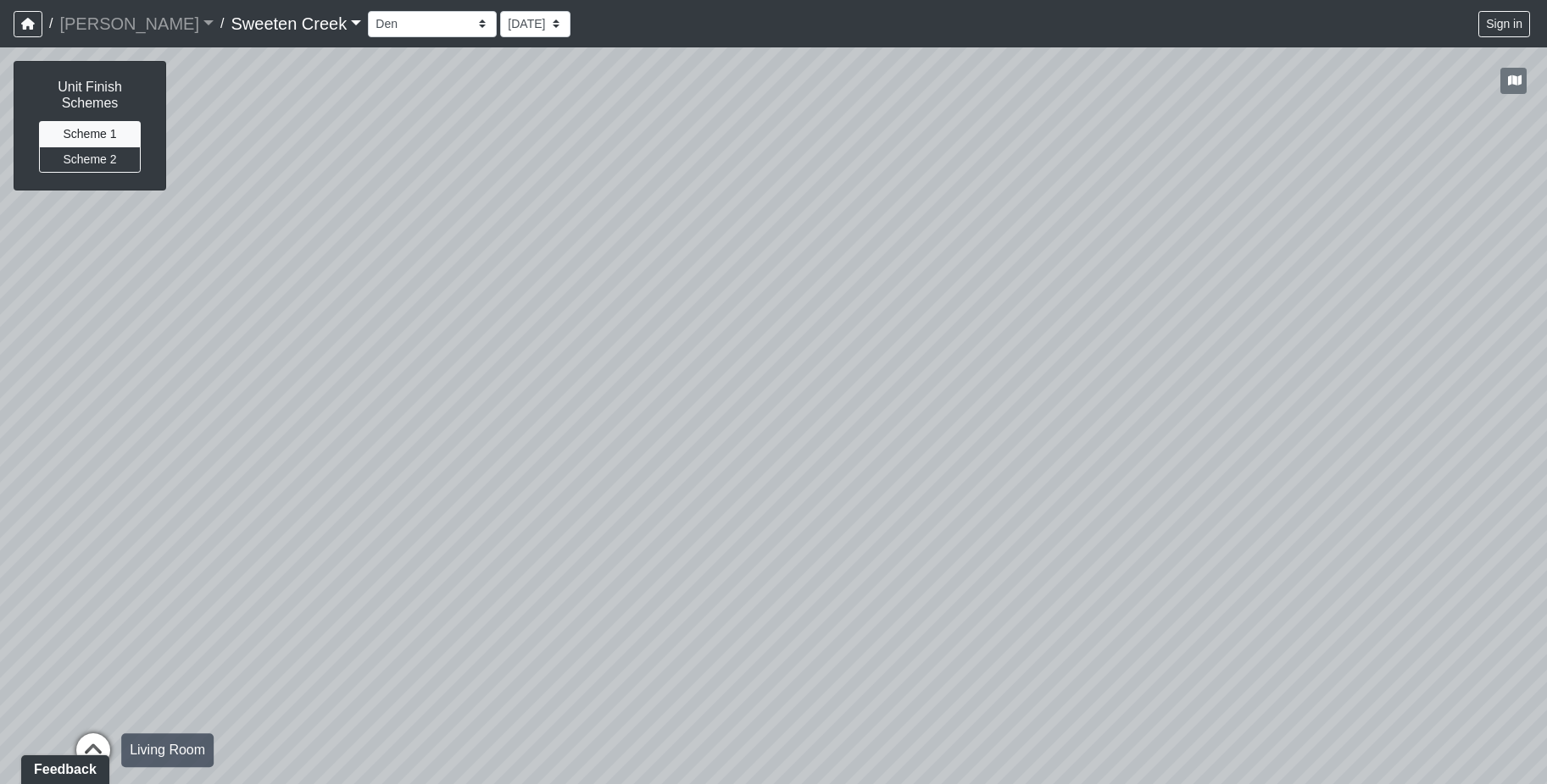
click at [88, 737] on icon at bounding box center [93, 758] width 50 height 50
drag, startPoint x: 881, startPoint y: 545, endPoint x: 293, endPoint y: 602, distance: 590.8
click at [267, 602] on div "Loading... Office Loading... Reception Loading... Mailroom - Elevator Lobby Loa…" at bounding box center [774, 416] width 1547 height 737
drag, startPoint x: 688, startPoint y: 573, endPoint x: 402, endPoint y: 546, distance: 287.3
click at [402, 546] on div "Loading... Office Loading... Reception Loading... Mailroom - Elevator Lobby Loa…" at bounding box center [774, 416] width 1547 height 737
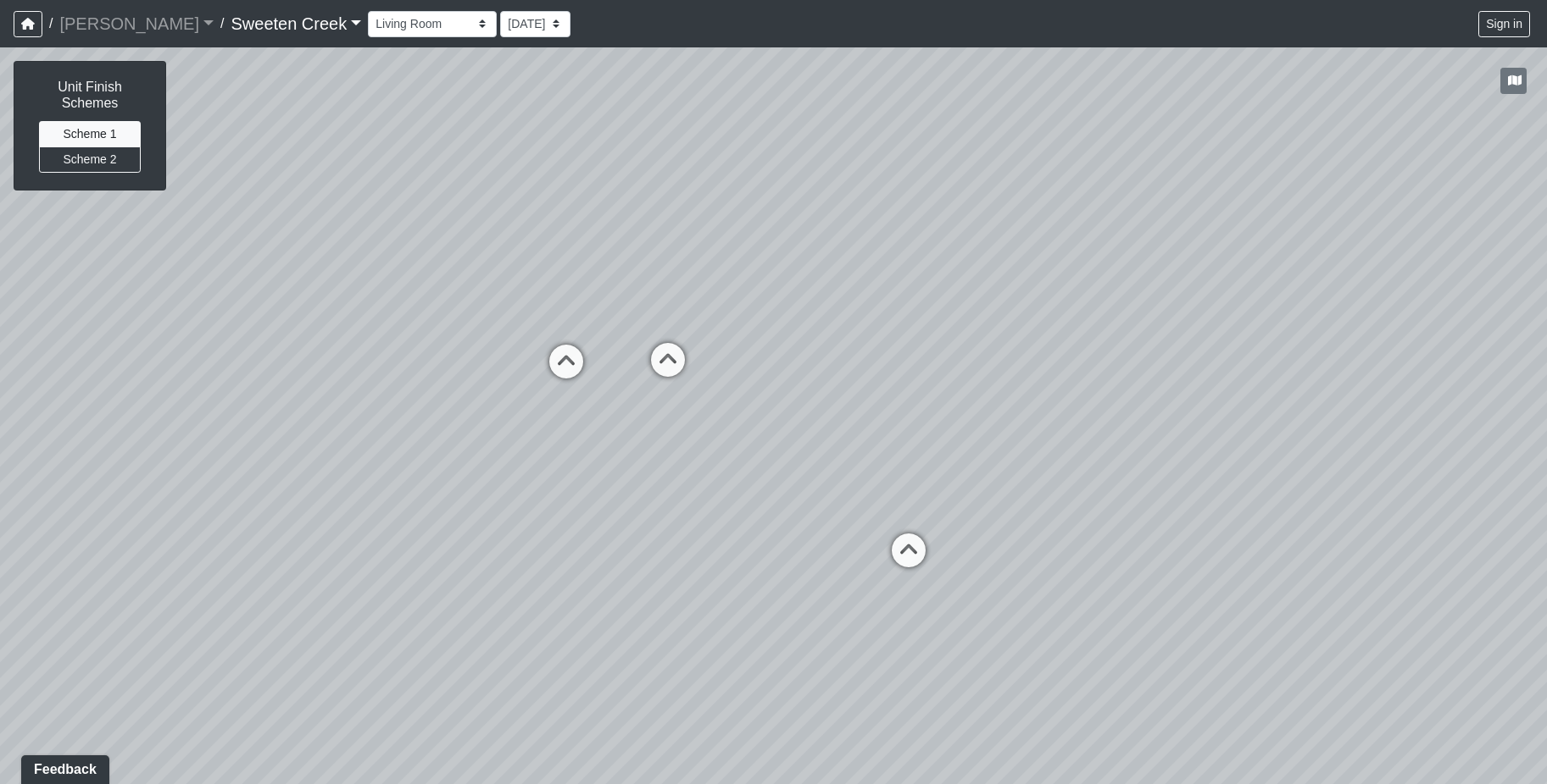
drag, startPoint x: 929, startPoint y: 552, endPoint x: 817, endPoint y: 514, distance: 118.3
click at [797, 526] on div "Loading... Office Loading... Reception Loading... Mailroom - Elevator Lobby Loa…" at bounding box center [774, 416] width 1547 height 737
click at [669, 354] on icon at bounding box center [667, 368] width 50 height 50
drag, startPoint x: 480, startPoint y: 595, endPoint x: 782, endPoint y: 600, distance: 302.0
click at [782, 600] on div "Loading... Office Loading... Reception Loading... Mailroom - Elevator Lobby Loa…" at bounding box center [774, 416] width 1547 height 737
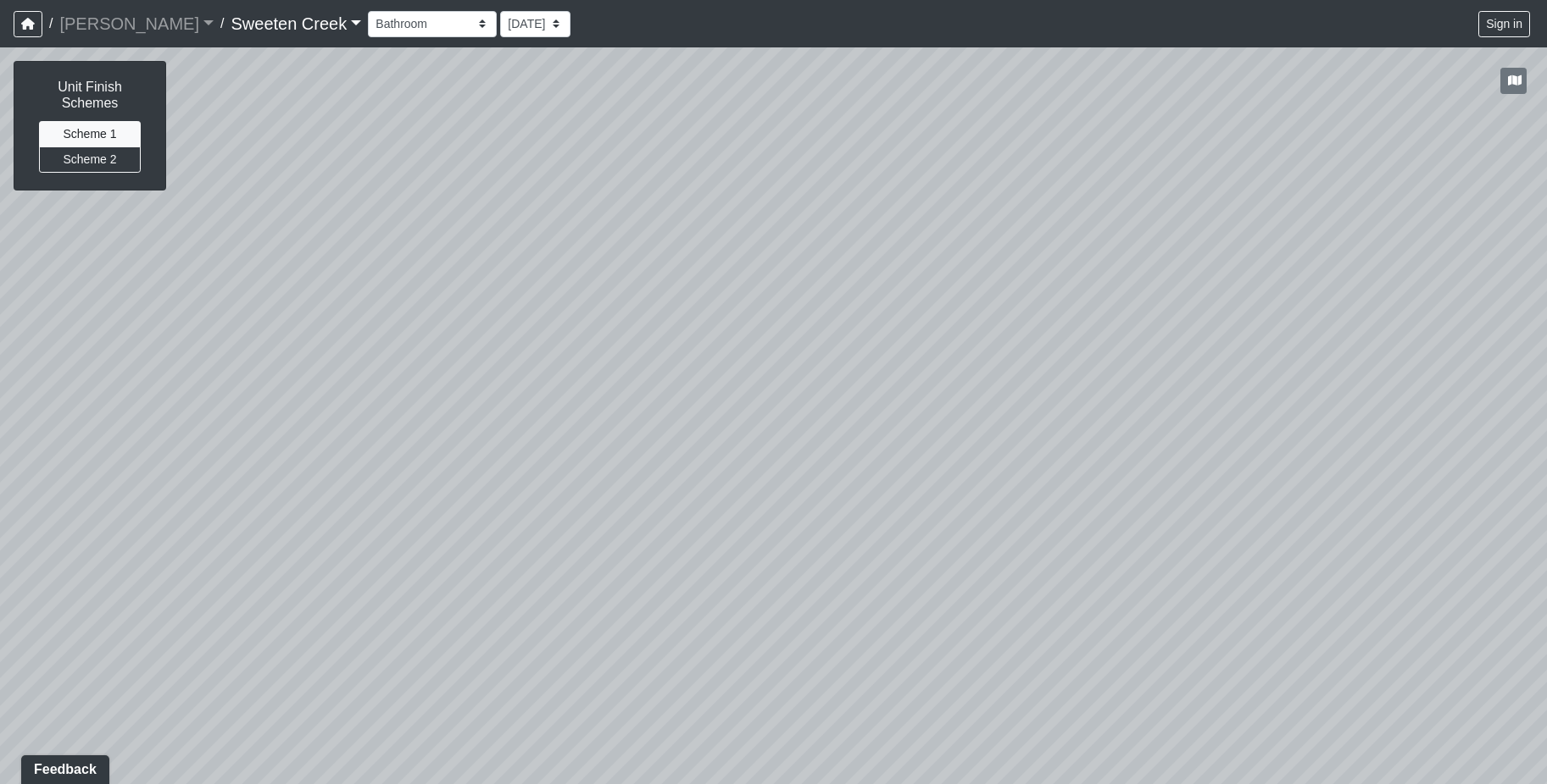
drag, startPoint x: 890, startPoint y: 522, endPoint x: 490, endPoint y: 540, distance: 400.4
click at [481, 542] on div "Loading... Office Loading... Reception Loading... Mailroom - Elevator Lobby Loa…" at bounding box center [774, 416] width 1547 height 737
drag, startPoint x: 1113, startPoint y: 409, endPoint x: 1041, endPoint y: 409, distance: 72.0
click at [1041, 409] on div "Loading... Office Loading... Reception Loading... Mailroom - Elevator Lobby Loa…" at bounding box center [774, 416] width 1547 height 737
drag, startPoint x: 1266, startPoint y: 502, endPoint x: 906, endPoint y: 505, distance: 360.0
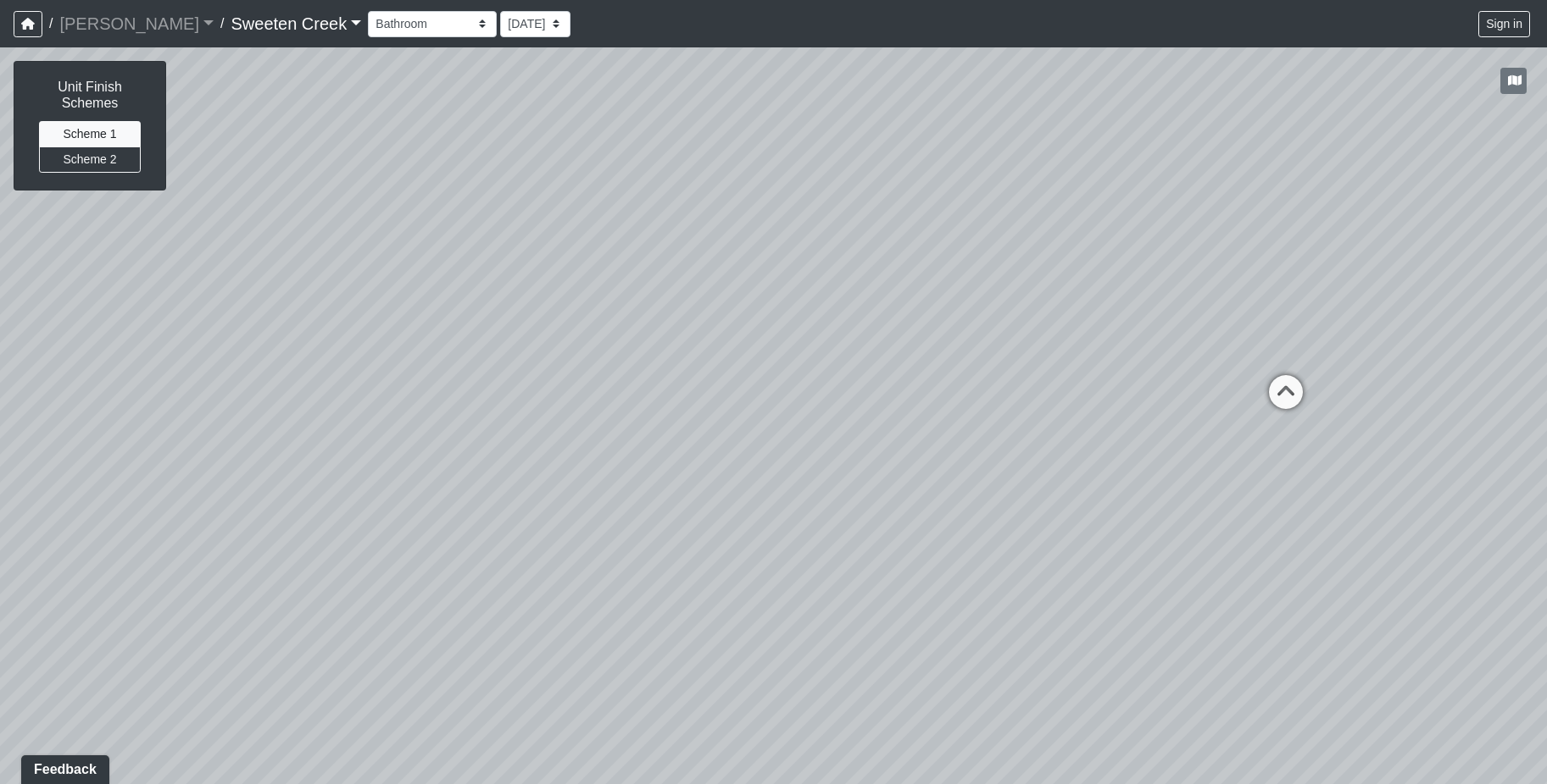
click at [906, 505] on div "Loading... Office Loading... Reception Loading... Mailroom - Elevator Lobby Loa…" at bounding box center [774, 416] width 1547 height 737
drag, startPoint x: 1289, startPoint y: 492, endPoint x: 840, endPoint y: 477, distance: 449.3
click at [840, 477] on div "Loading... Office Loading... Reception Loading... Mailroom - Elevator Lobby Loa…" at bounding box center [774, 416] width 1547 height 737
click at [887, 368] on icon at bounding box center [884, 380] width 50 height 50
drag, startPoint x: 757, startPoint y: 605, endPoint x: 1058, endPoint y: 468, distance: 330.7
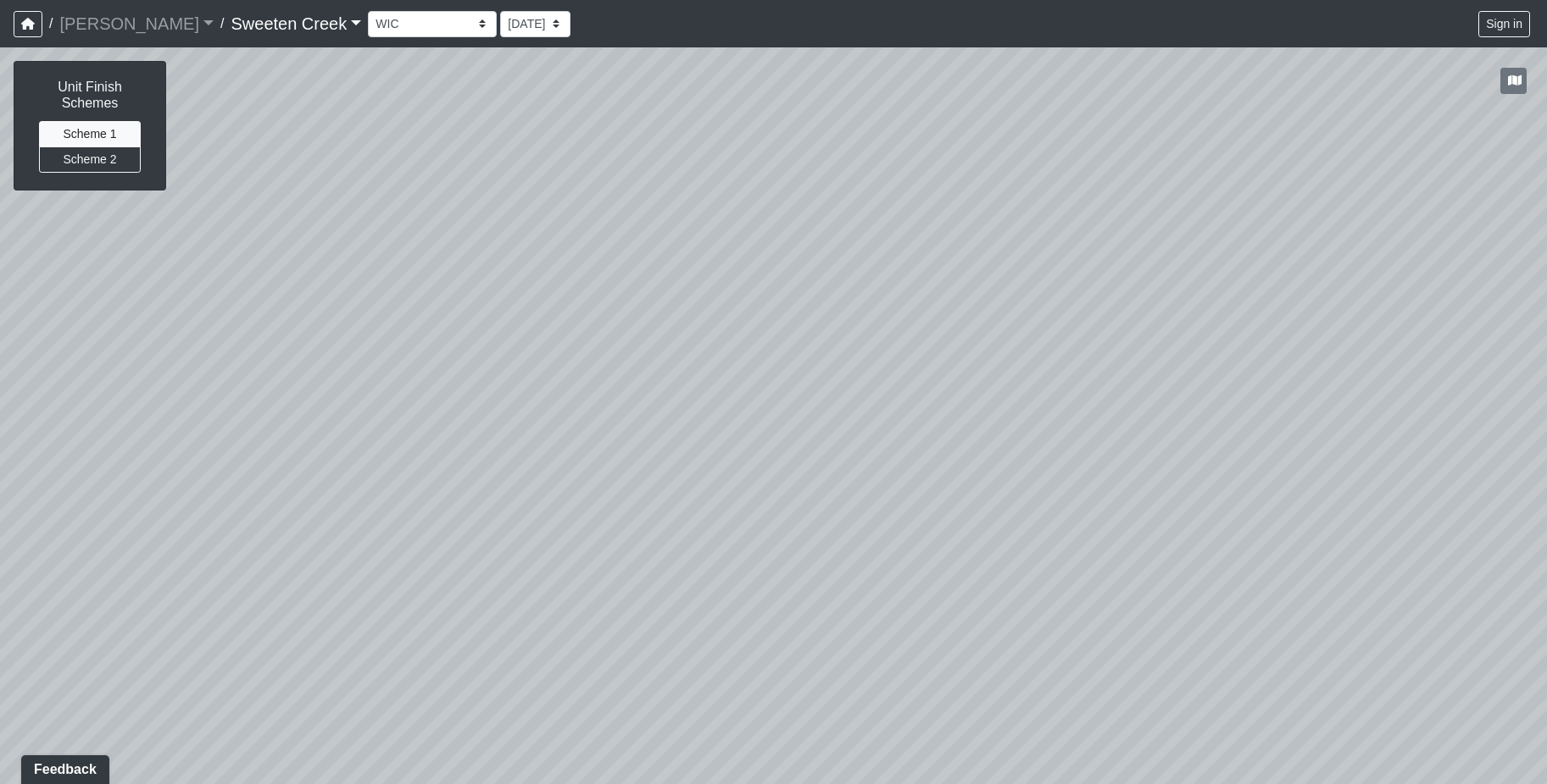
click at [1058, 468] on div "Loading... Office Loading... Reception Loading... Mailroom - Elevator Lobby Loa…" at bounding box center [774, 416] width 1547 height 737
drag, startPoint x: 1382, startPoint y: 343, endPoint x: 113, endPoint y: 531, distance: 1282.9
click at [113, 531] on div "Loading... Office Loading... Reception Loading... Mailroom - Elevator Lobby Loa…" at bounding box center [774, 416] width 1547 height 737
drag, startPoint x: 911, startPoint y: 484, endPoint x: 803, endPoint y: 473, distance: 108.6
click at [803, 473] on div "Loading... Office Loading... Reception Loading... Mailroom - Elevator Lobby Loa…" at bounding box center [774, 416] width 1547 height 737
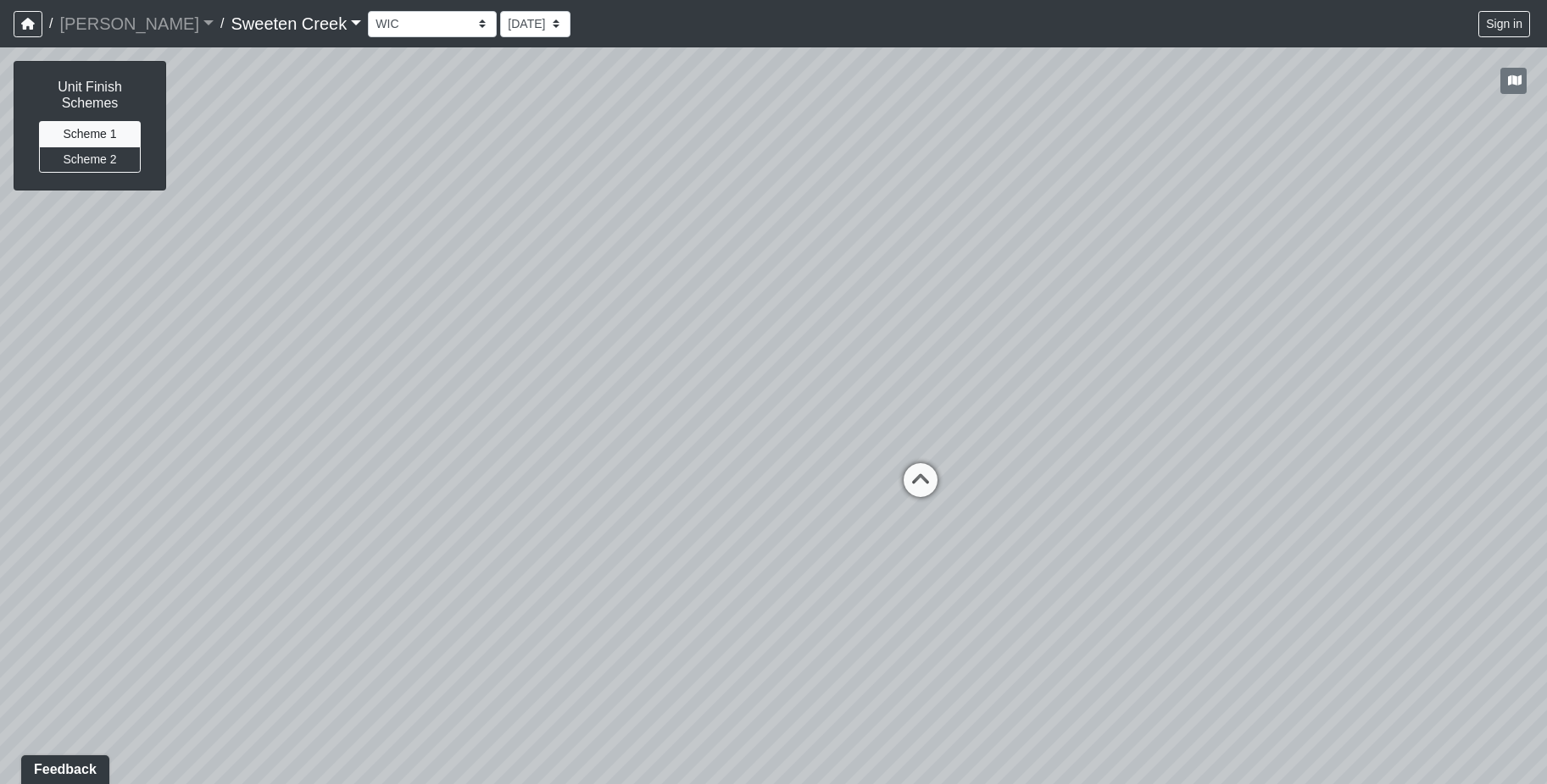
drag, startPoint x: 1333, startPoint y: 522, endPoint x: 508, endPoint y: 547, distance: 825.4
click at [489, 551] on div "Loading... Office Loading... Reception Loading... Mailroom - Elevator Lobby Loa…" at bounding box center [774, 416] width 1547 height 737
click at [910, 486] on icon at bounding box center [920, 489] width 50 height 50
drag, startPoint x: 972, startPoint y: 655, endPoint x: 379, endPoint y: 649, distance: 593.0
click at [379, 649] on div "Loading... Office Loading... Reception Loading... Mailroom - Elevator Lobby Loa…" at bounding box center [774, 416] width 1547 height 737
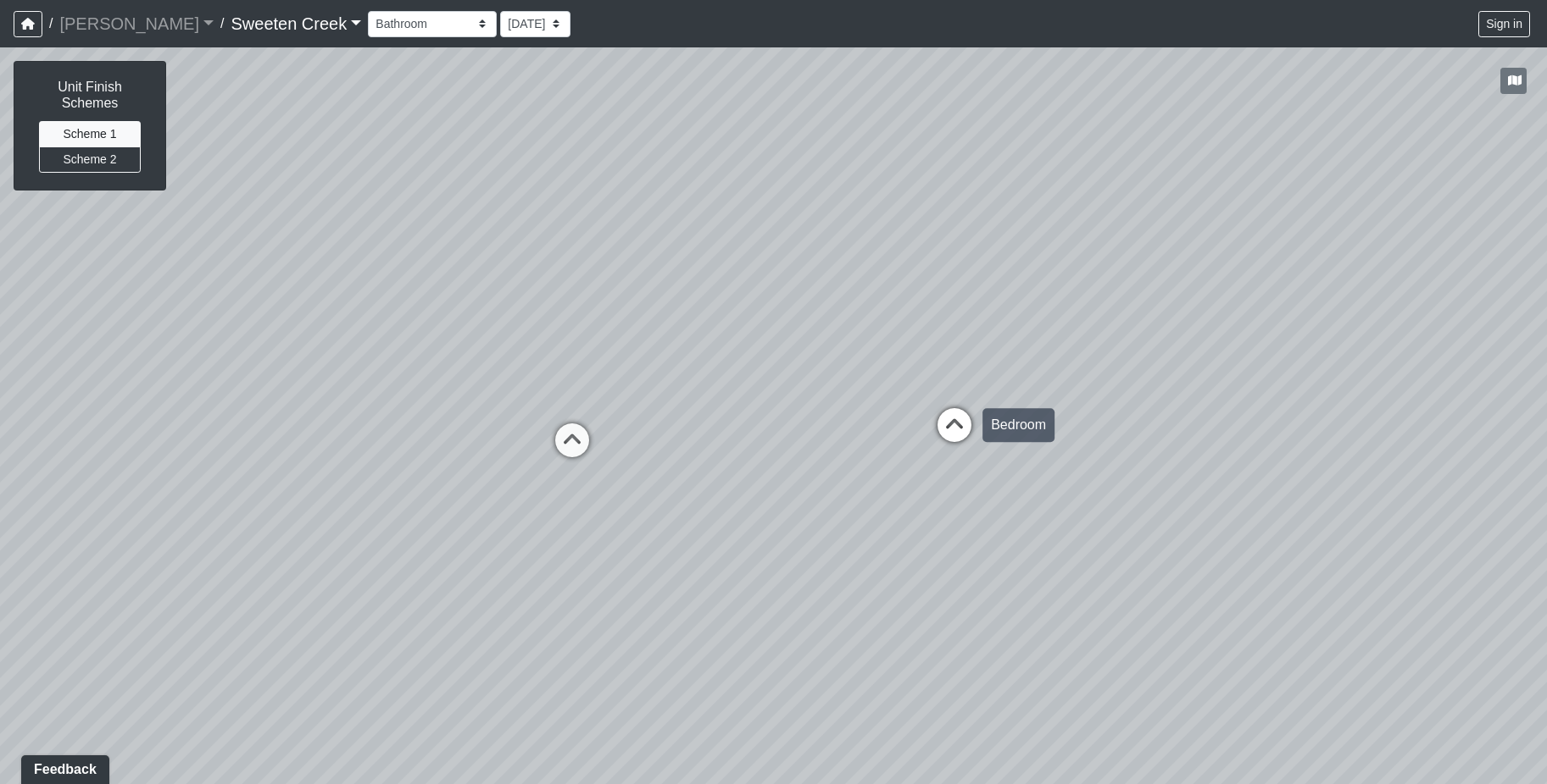
click at [964, 421] on icon at bounding box center [953, 433] width 50 height 50
drag, startPoint x: 812, startPoint y: 511, endPoint x: 1584, endPoint y: 416, distance: 777.8
click at [1546, 416] on html "/ [PERSON_NAME] Loading... / Sweeten Creek Sweeten Creek Loading... [GEOGRAPHIC…" at bounding box center [774, 392] width 1547 height 784
drag, startPoint x: 385, startPoint y: 647, endPoint x: 1112, endPoint y: 652, distance: 727.0
click at [1112, 652] on div "Loading... Office Loading... Reception Loading... Mailroom - Elevator Lobby Loa…" at bounding box center [774, 416] width 1547 height 737
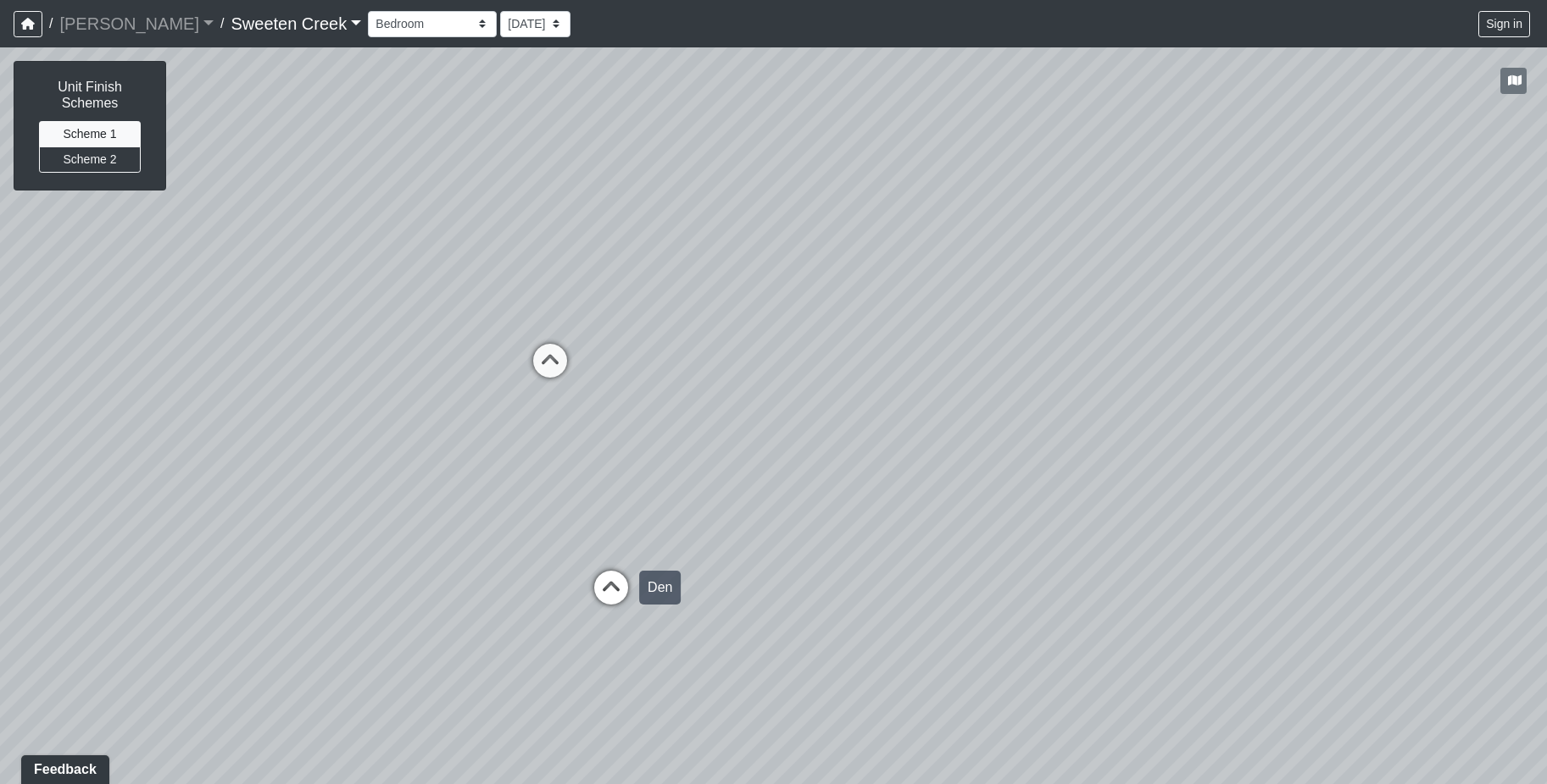
click at [612, 584] on icon at bounding box center [611, 595] width 50 height 50
select select "aR49VX8oUL1tpWSsj3d1qr"
drag, startPoint x: 1500, startPoint y: 570, endPoint x: 1505, endPoint y: 561, distance: 10.3
click at [1500, 570] on div "Loading... Office Loading... Reception Loading... Mailroom - Elevator Lobby Loa…" at bounding box center [774, 416] width 1547 height 737
